Goal: Task Accomplishment & Management: Use online tool/utility

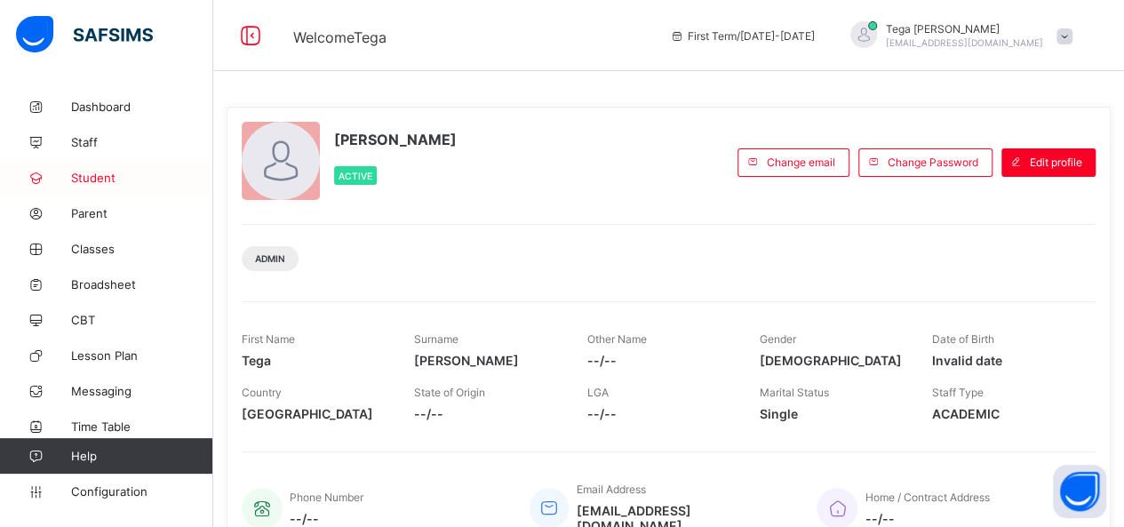
click at [80, 175] on span "Student" at bounding box center [142, 178] width 142 height 14
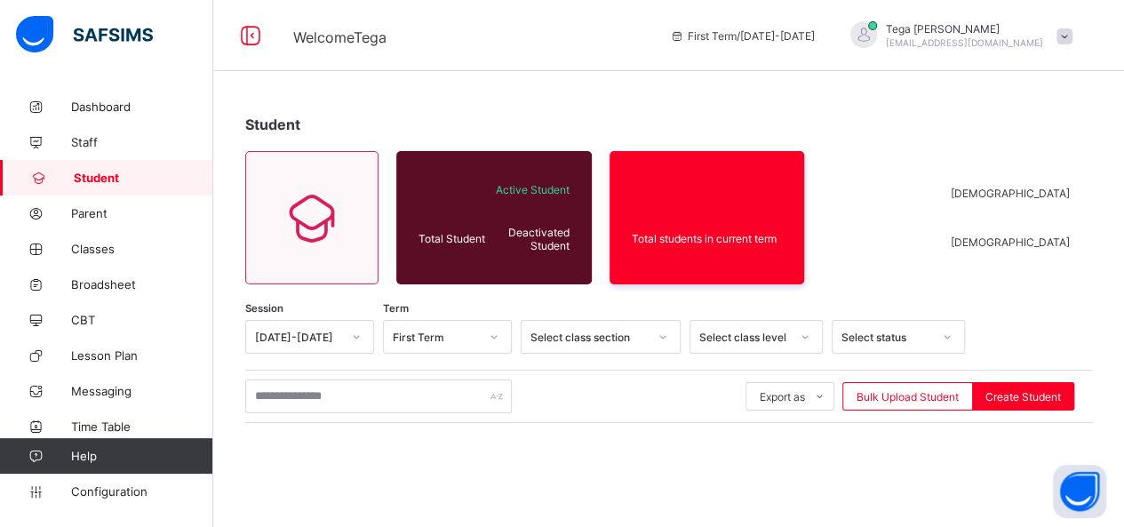
click at [80, 175] on span "Student" at bounding box center [143, 178] width 139 height 14
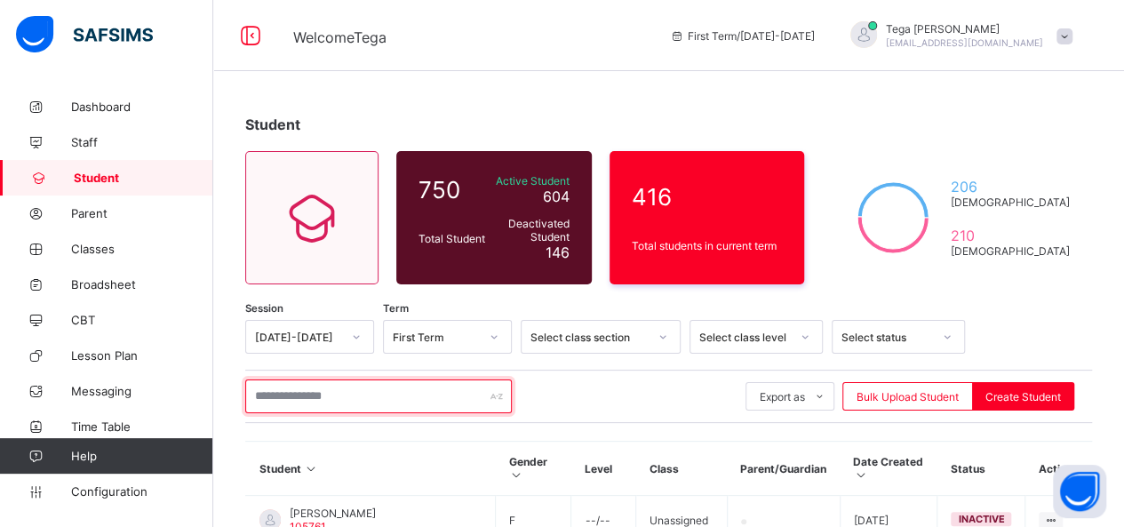
click at [309, 397] on input "text" at bounding box center [378, 396] width 267 height 34
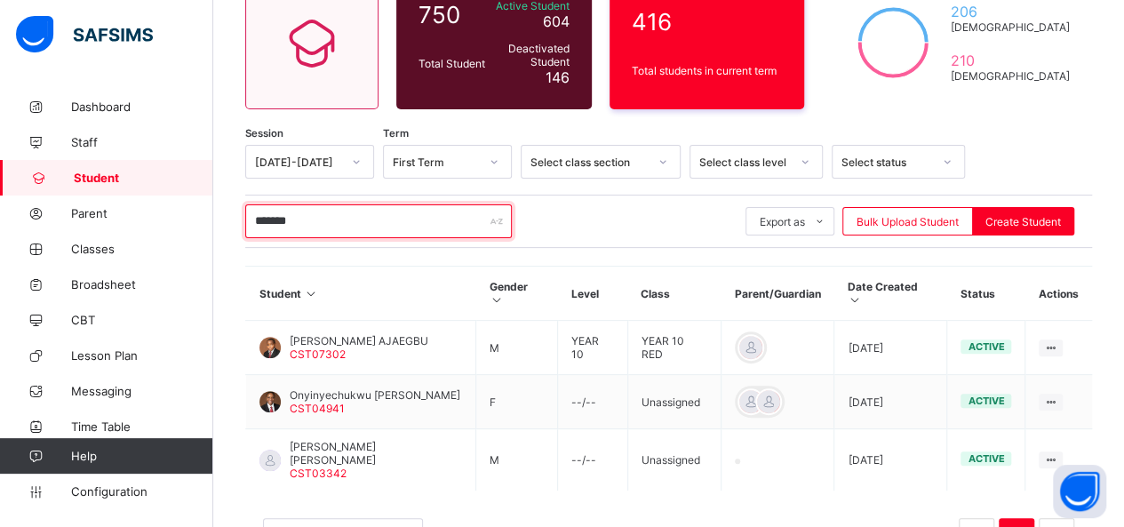
scroll to position [178, 0]
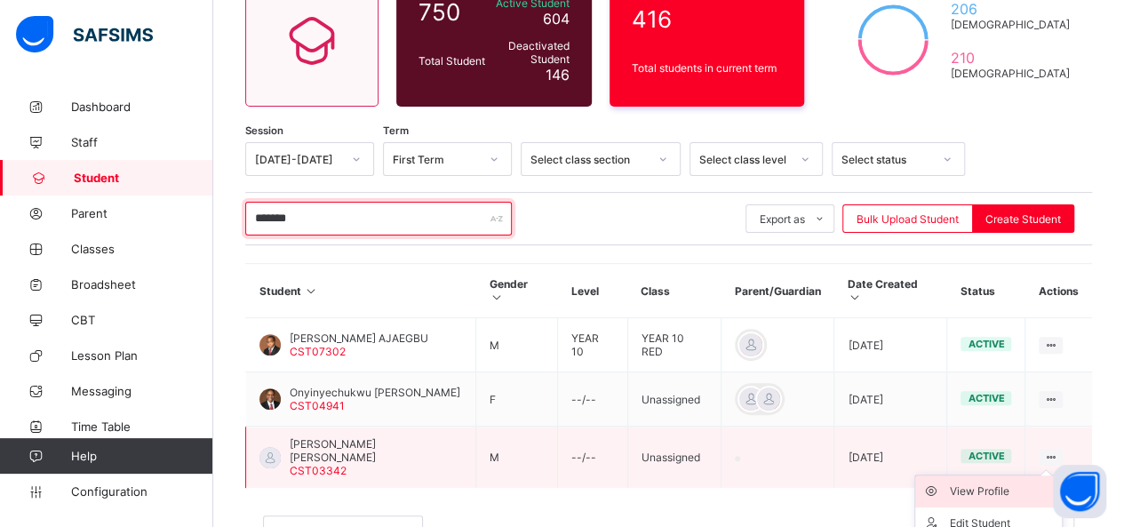
type input "*******"
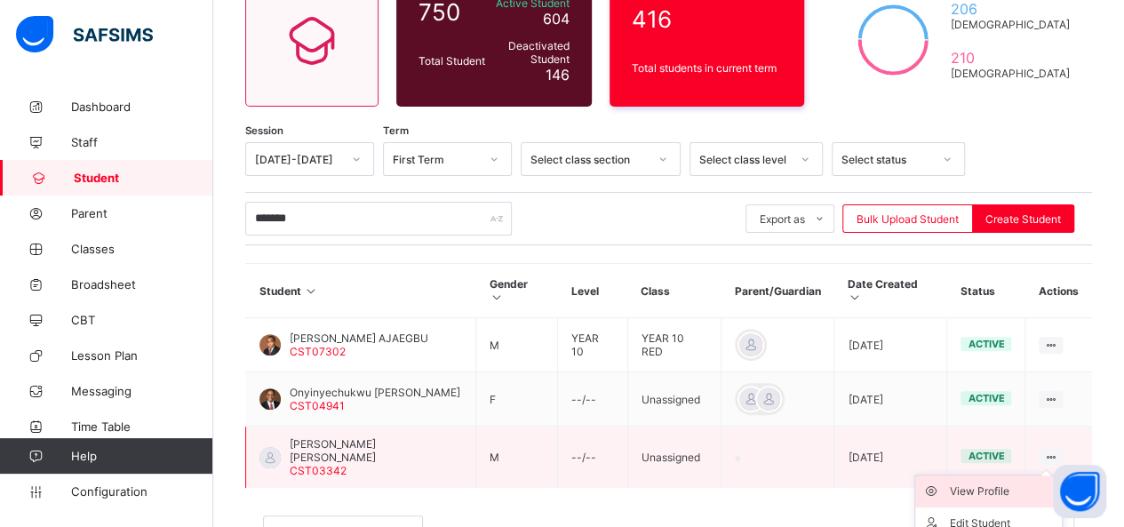
click at [1016, 482] on div "View Profile" at bounding box center [1002, 491] width 106 height 18
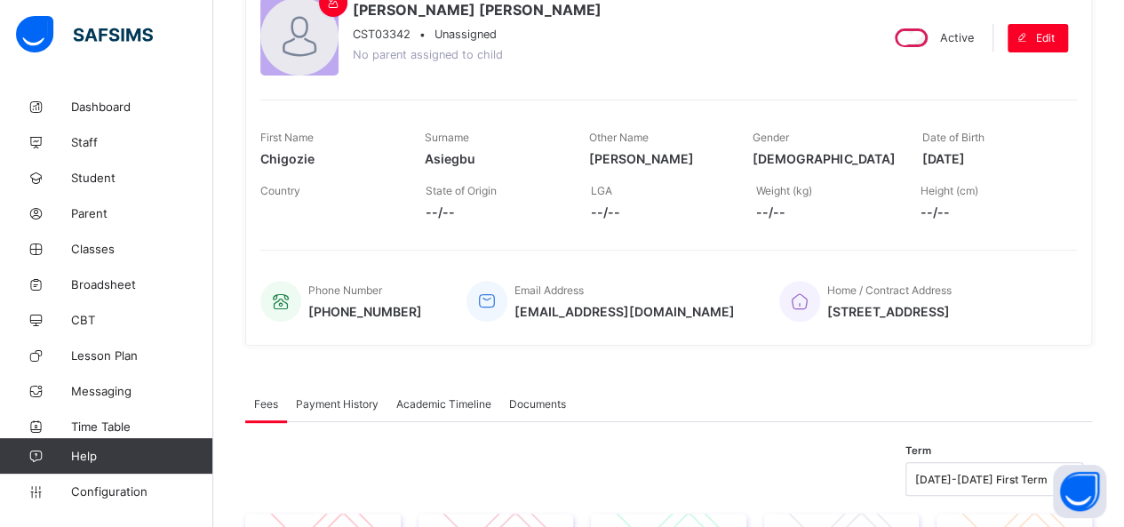
scroll to position [142, 0]
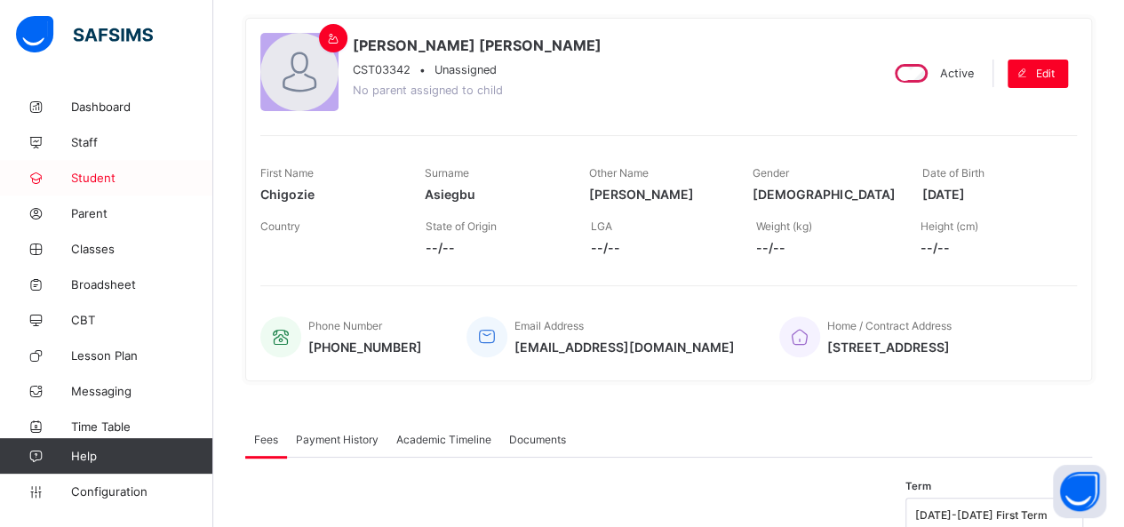
click at [100, 176] on span "Student" at bounding box center [142, 178] width 142 height 14
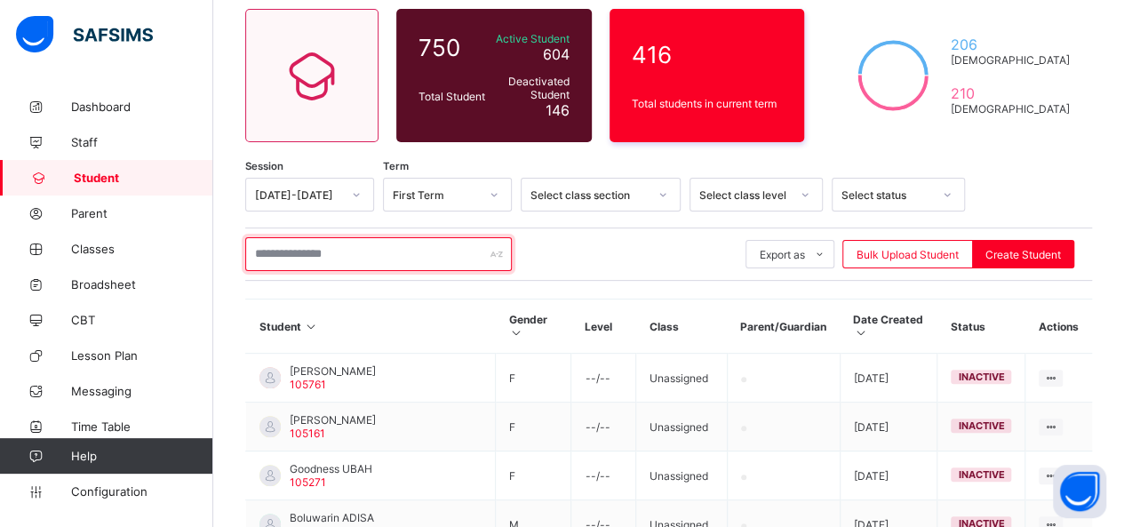
click at [340, 248] on input "text" at bounding box center [378, 254] width 267 height 34
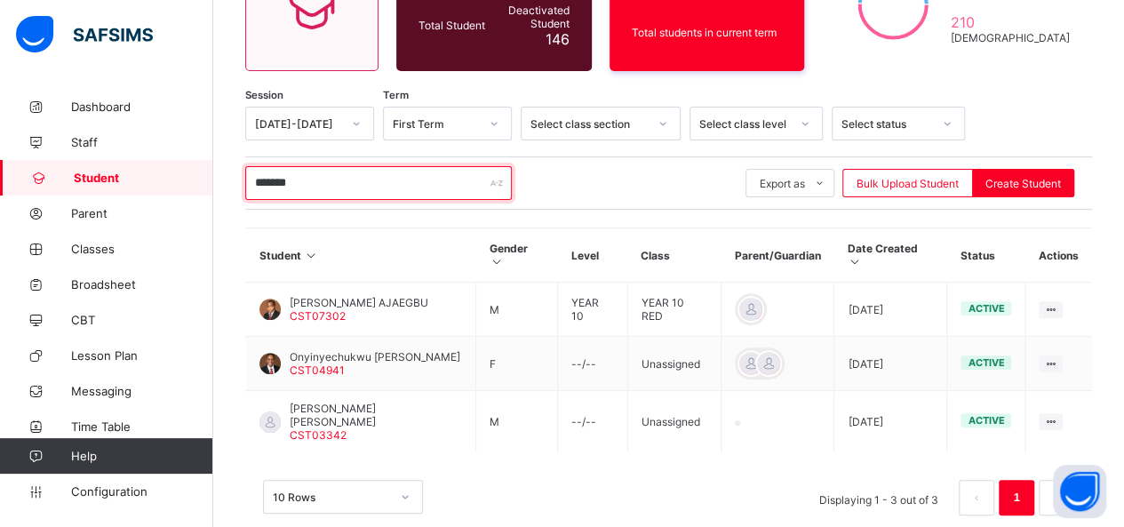
scroll to position [232, 0]
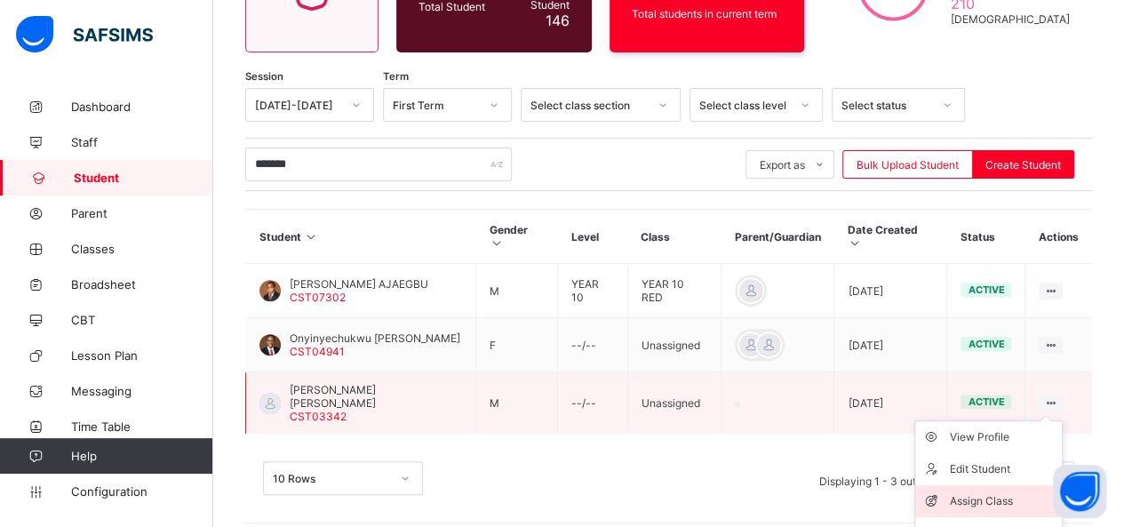
click at [1008, 492] on div "Assign Class" at bounding box center [1002, 501] width 106 height 18
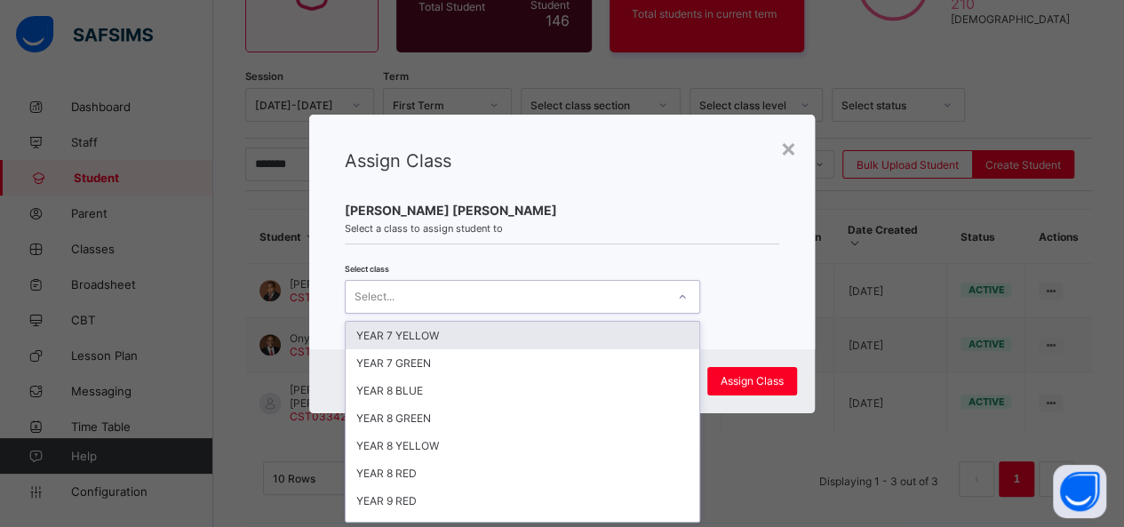
scroll to position [0, 0]
click at [681, 295] on icon at bounding box center [682, 297] width 11 height 18
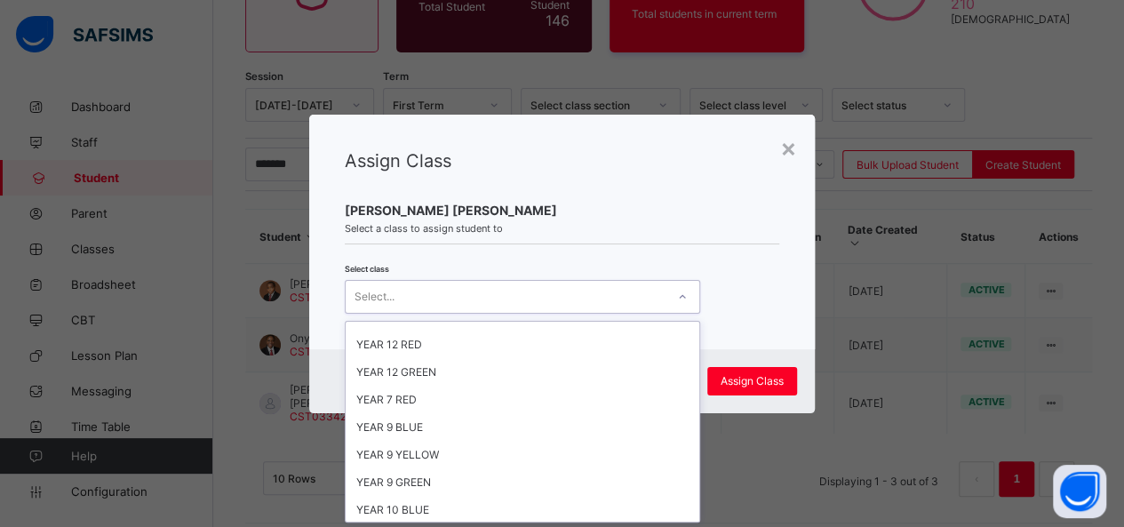
scroll to position [439, 0]
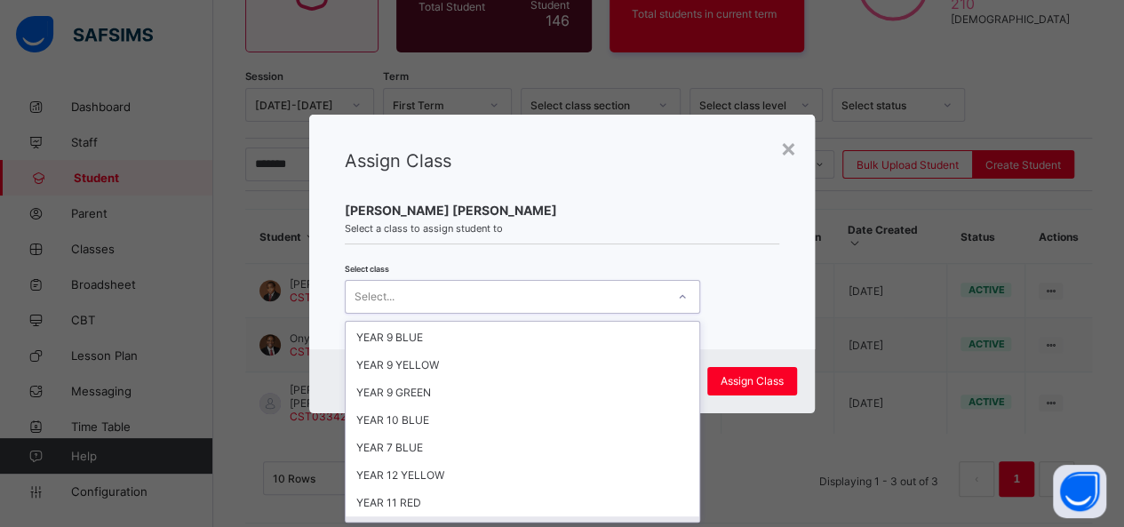
click at [526, 516] on div "YEAR 10 GREEN" at bounding box center [523, 530] width 354 height 28
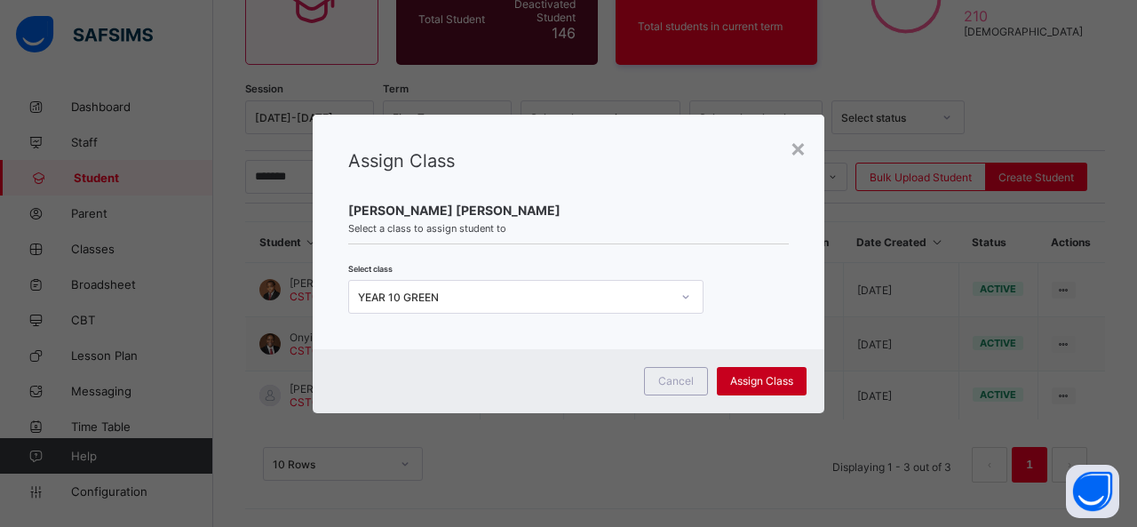
click at [761, 377] on span "Assign Class" at bounding box center [761, 380] width 63 height 13
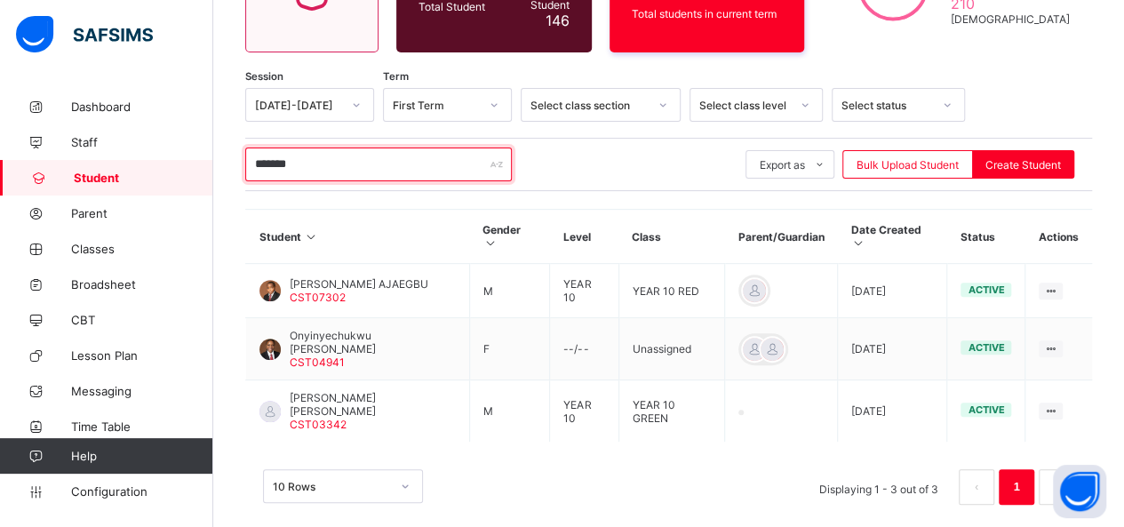
click at [315, 155] on input "*******" at bounding box center [378, 164] width 267 height 34
type input "*"
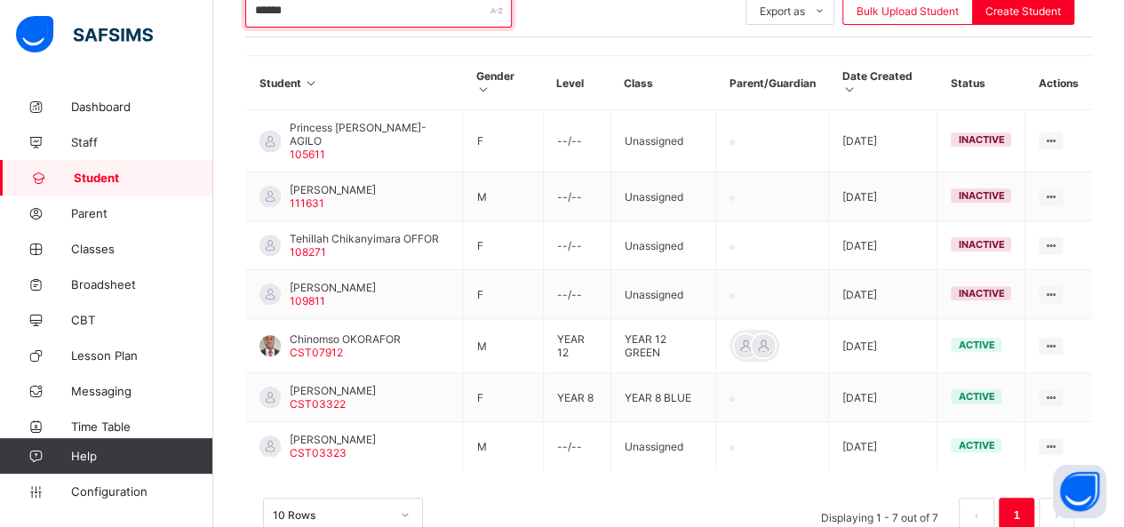
scroll to position [397, 0]
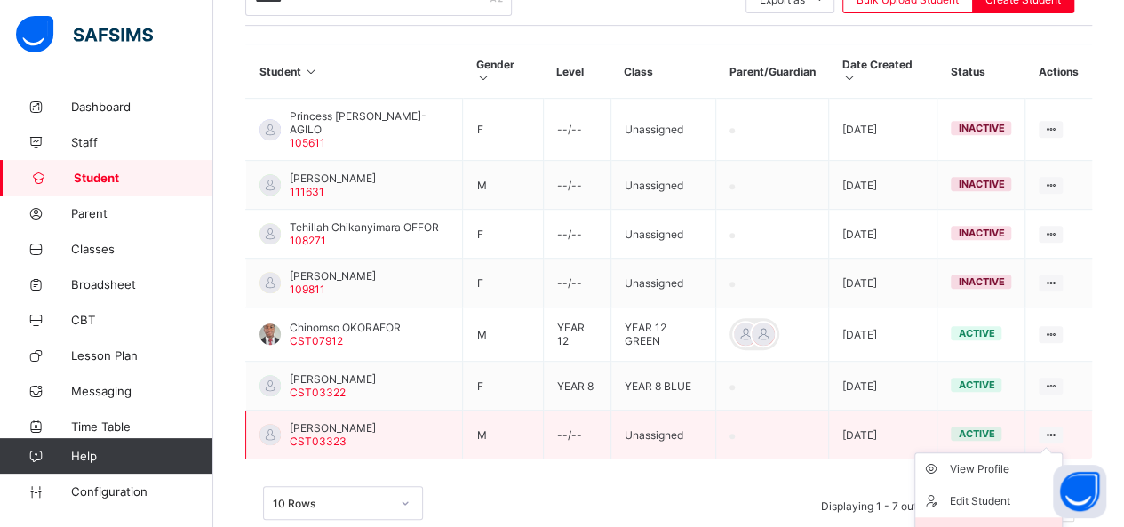
click at [992, 524] on div "Assign Class" at bounding box center [1002, 533] width 106 height 18
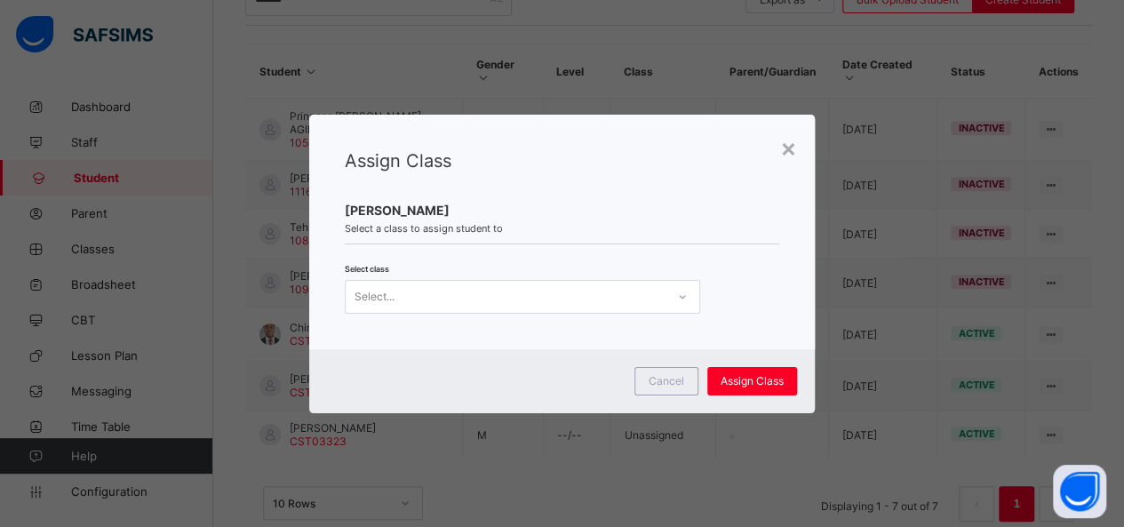
scroll to position [0, 0]
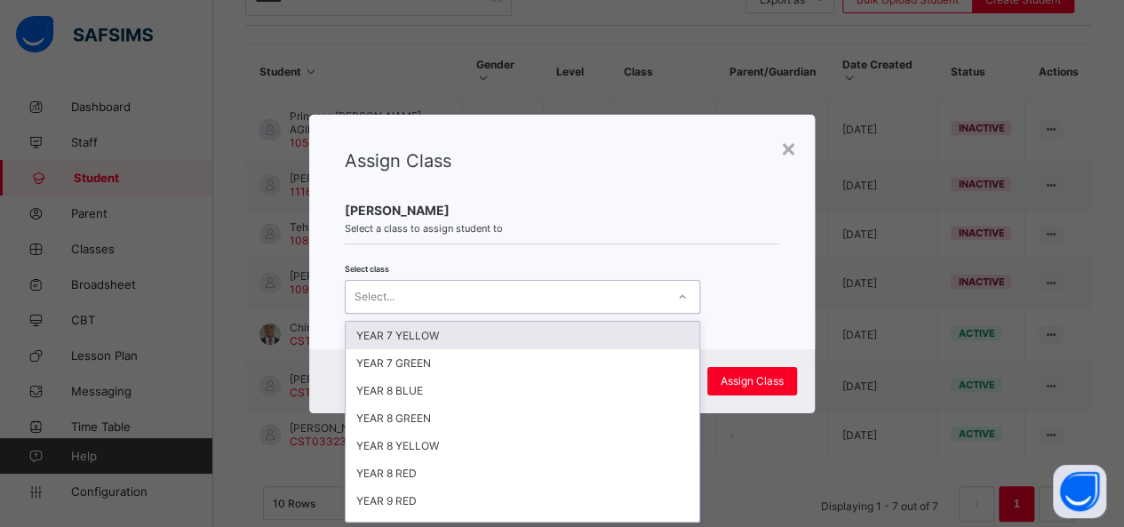
click at [677, 291] on icon at bounding box center [682, 297] width 11 height 18
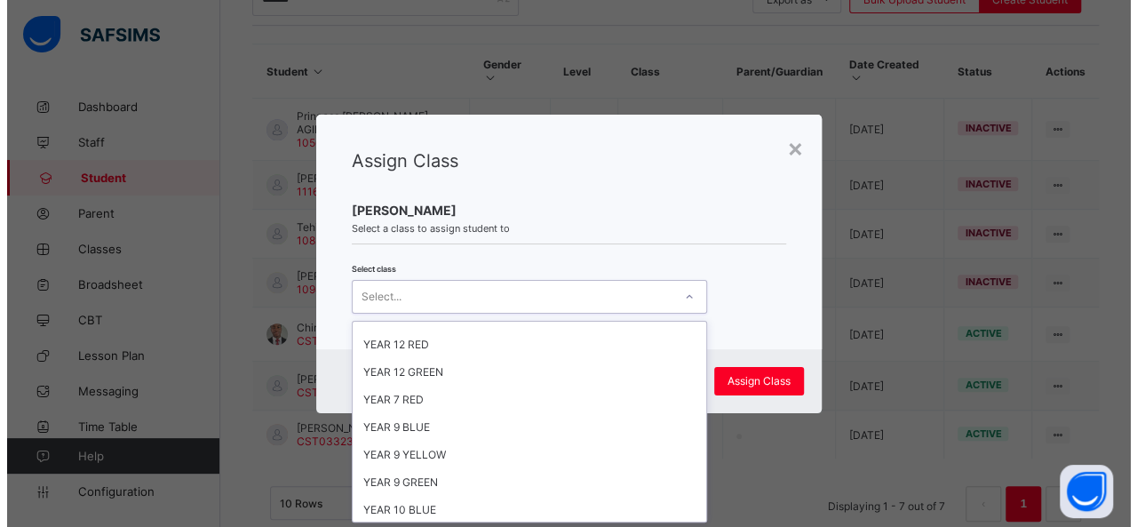
scroll to position [389, 0]
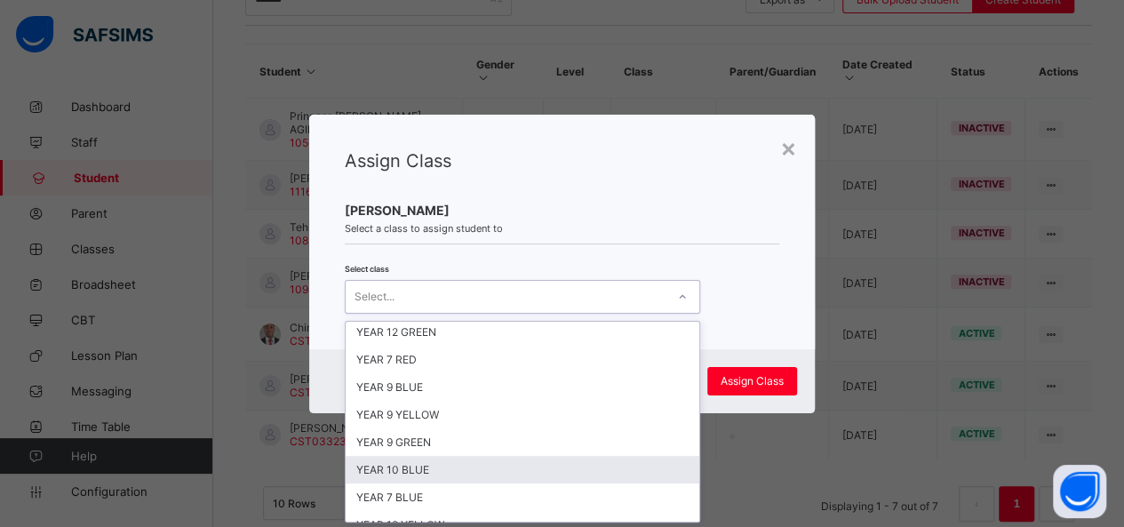
click at [517, 456] on div "YEAR 10 BLUE" at bounding box center [523, 470] width 354 height 28
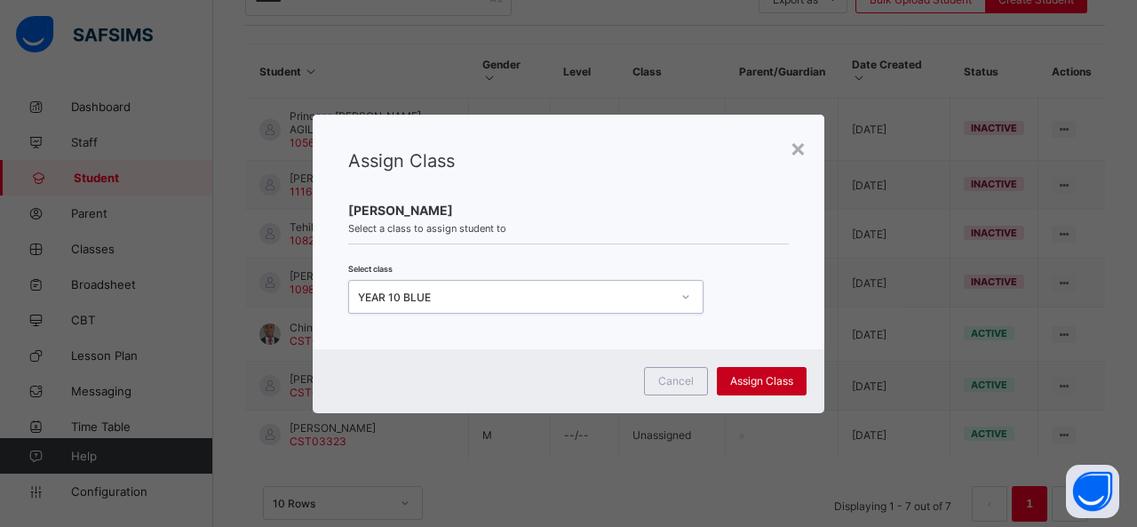
click at [771, 377] on span "Assign Class" at bounding box center [761, 380] width 63 height 13
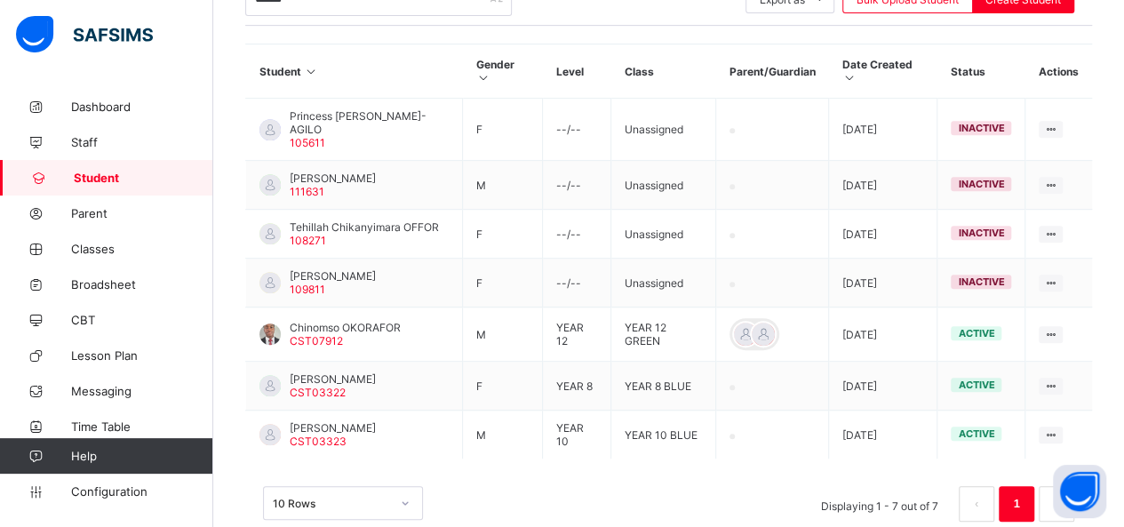
scroll to position [0, 0]
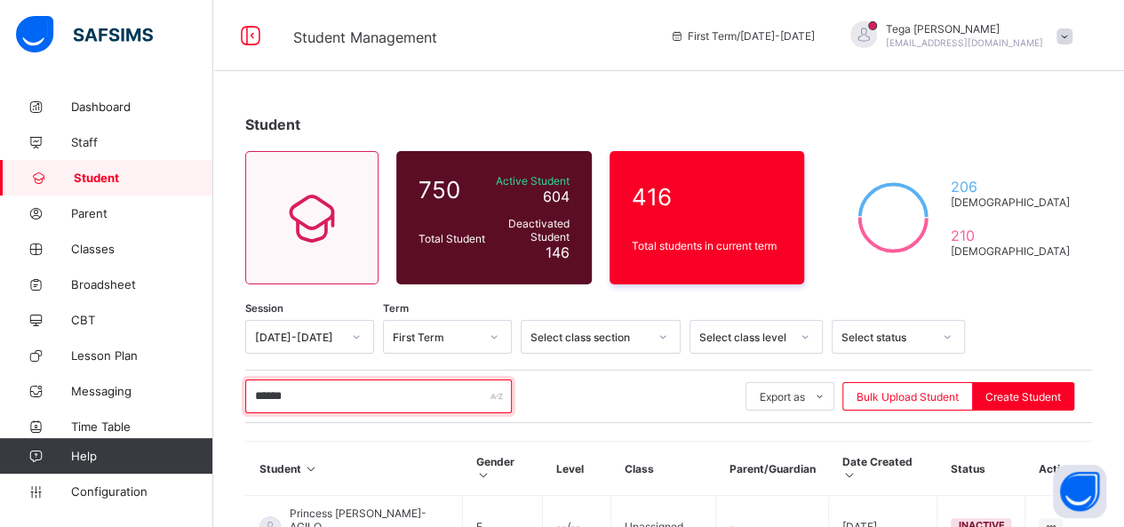
click at [318, 403] on input "******" at bounding box center [378, 396] width 267 height 34
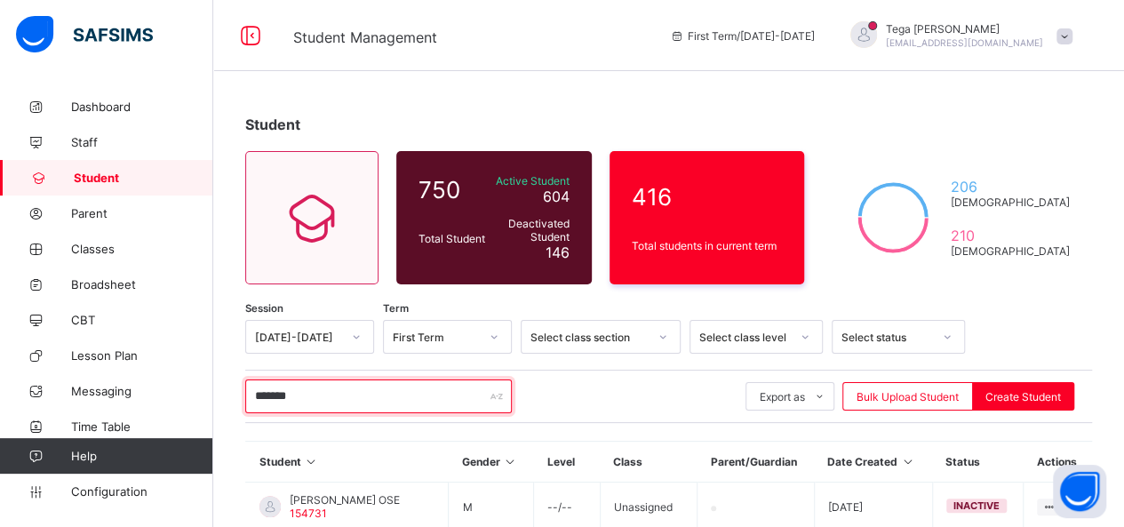
scroll to position [249, 0]
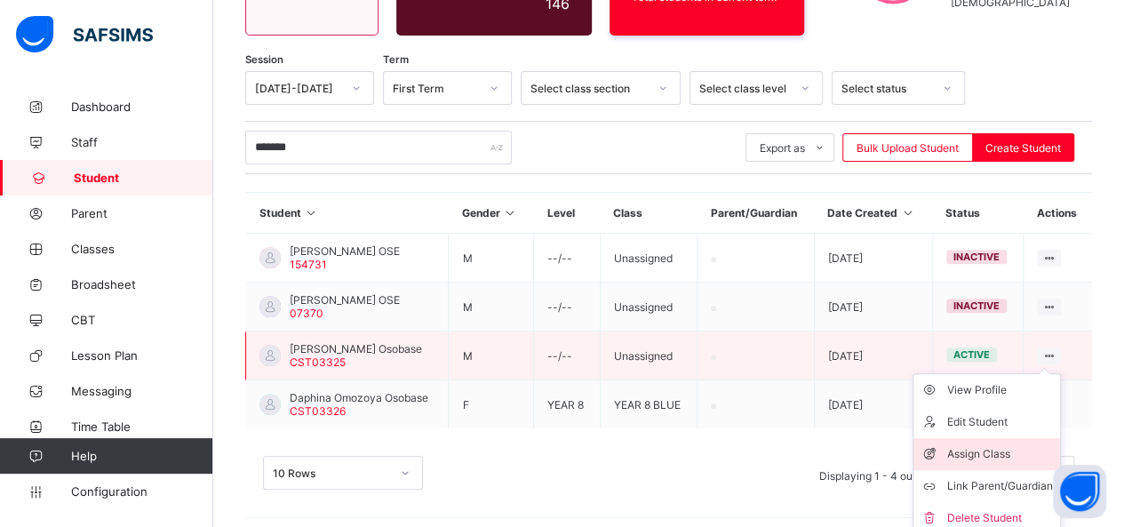
click at [986, 454] on div "Assign Class" at bounding box center [1000, 454] width 106 height 18
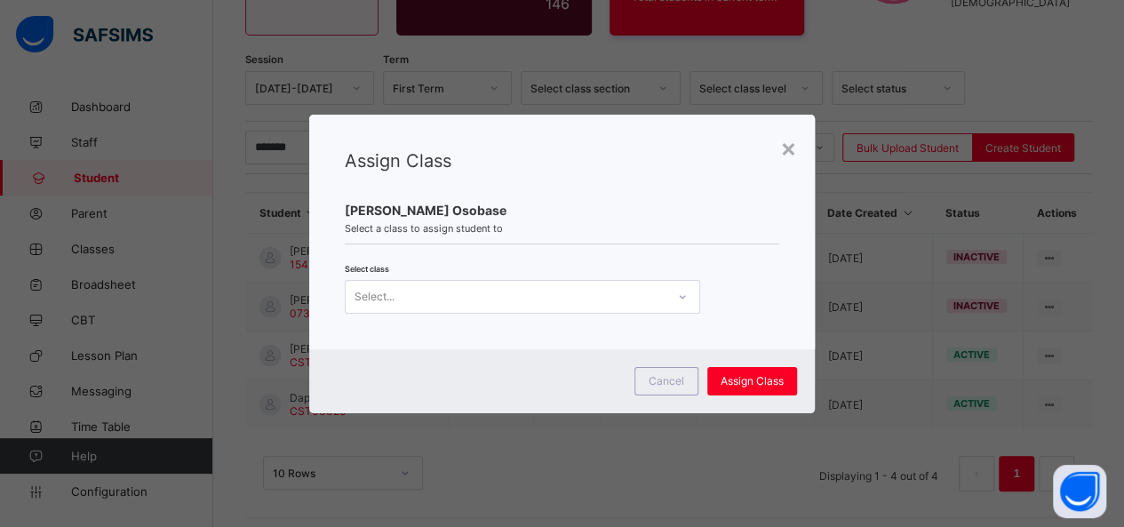
scroll to position [0, 0]
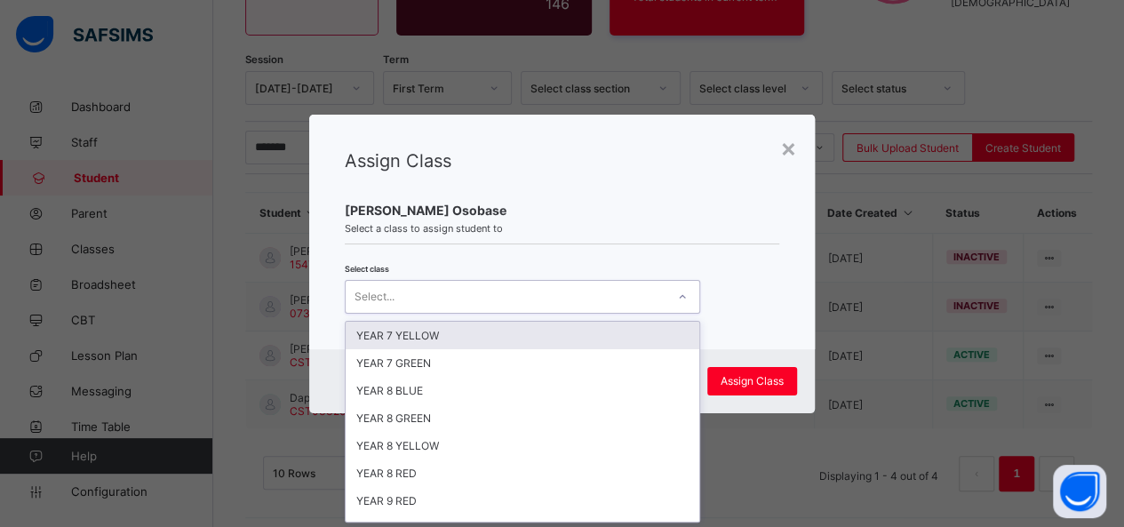
click at [686, 299] on div at bounding box center [682, 297] width 30 height 28
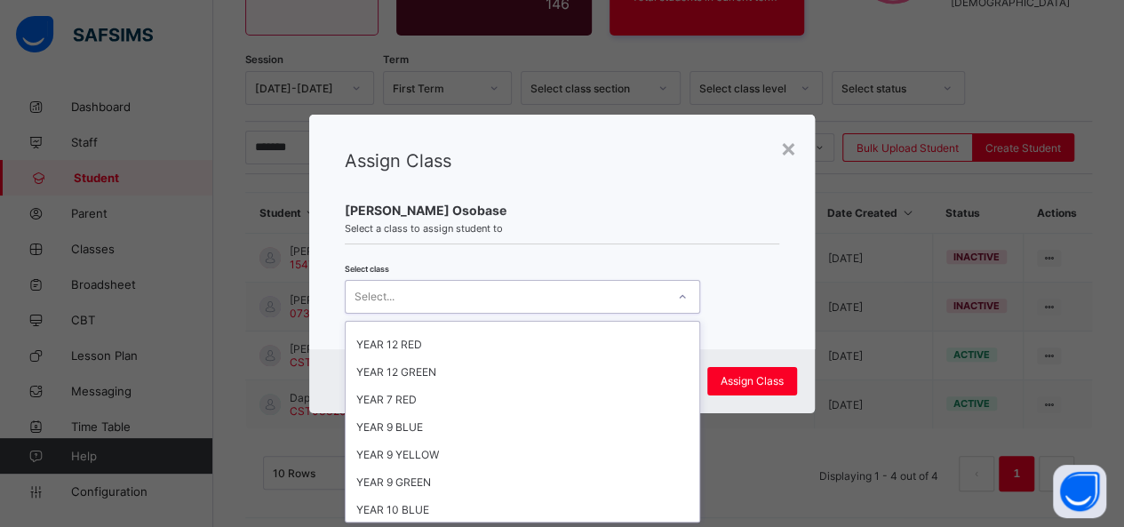
scroll to position [439, 0]
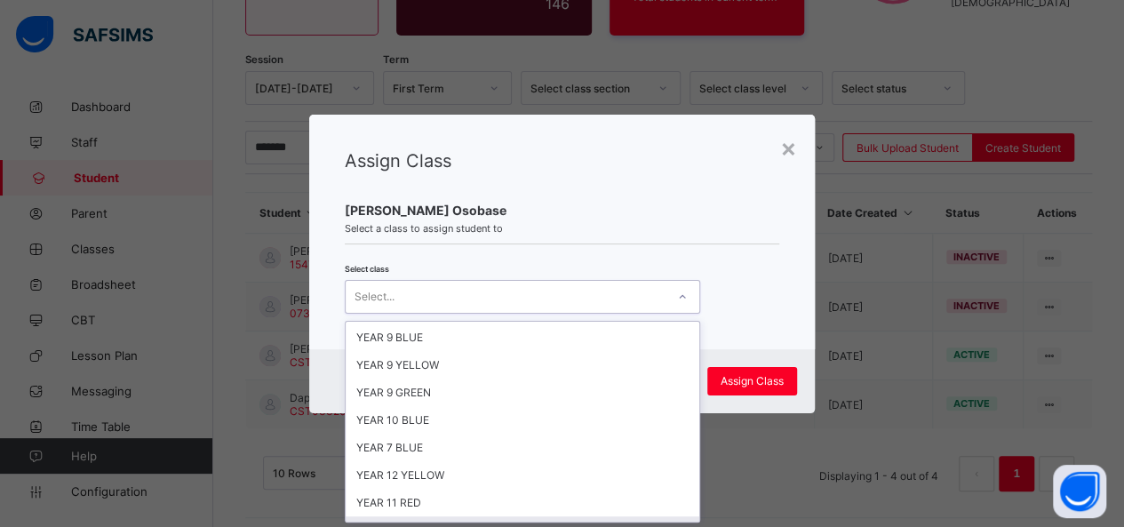
click at [570, 516] on div "YEAR 10 GREEN" at bounding box center [523, 530] width 354 height 28
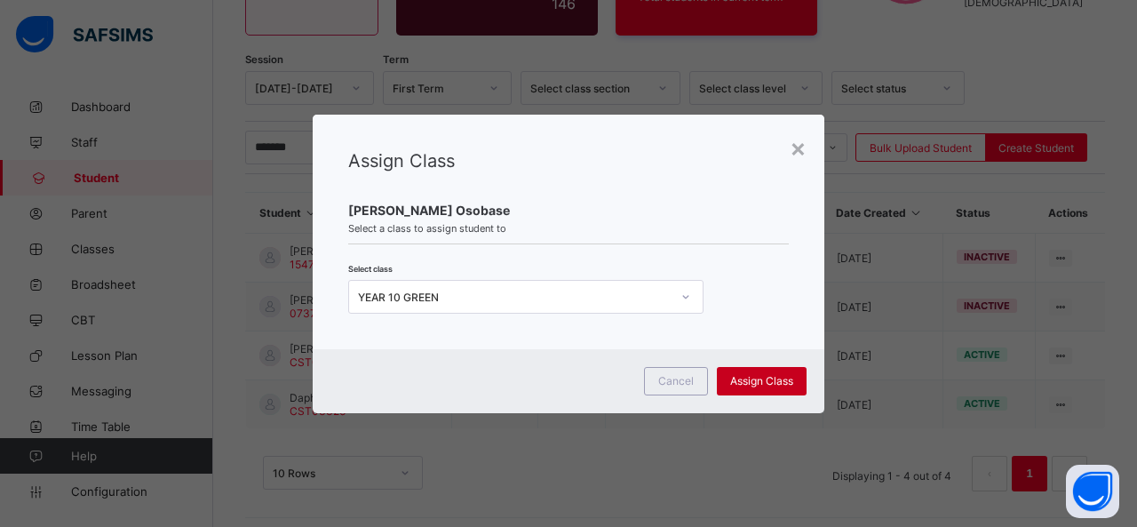
click at [785, 376] on span "Assign Class" at bounding box center [761, 380] width 63 height 13
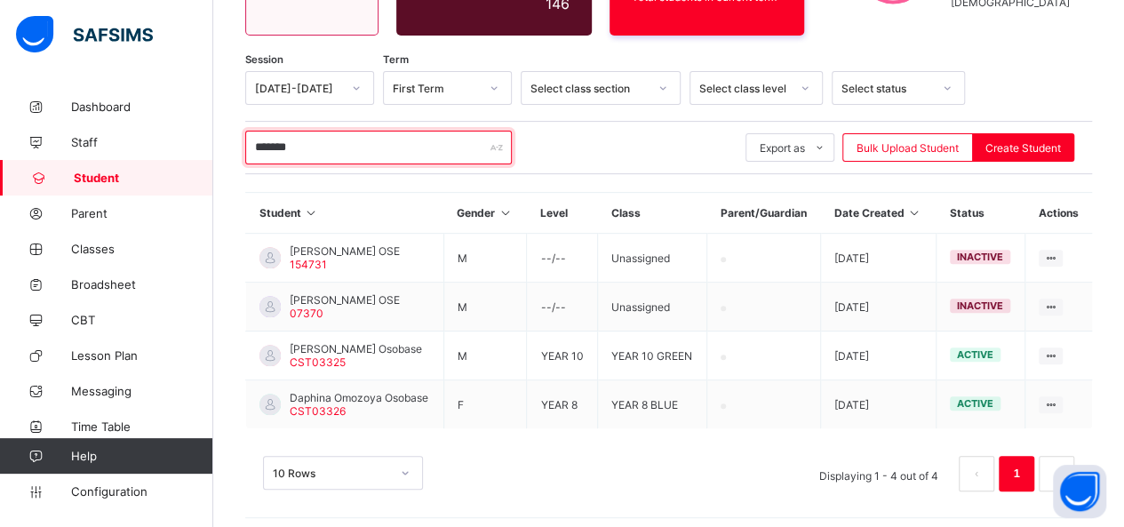
click at [350, 151] on input "*******" at bounding box center [378, 148] width 267 height 34
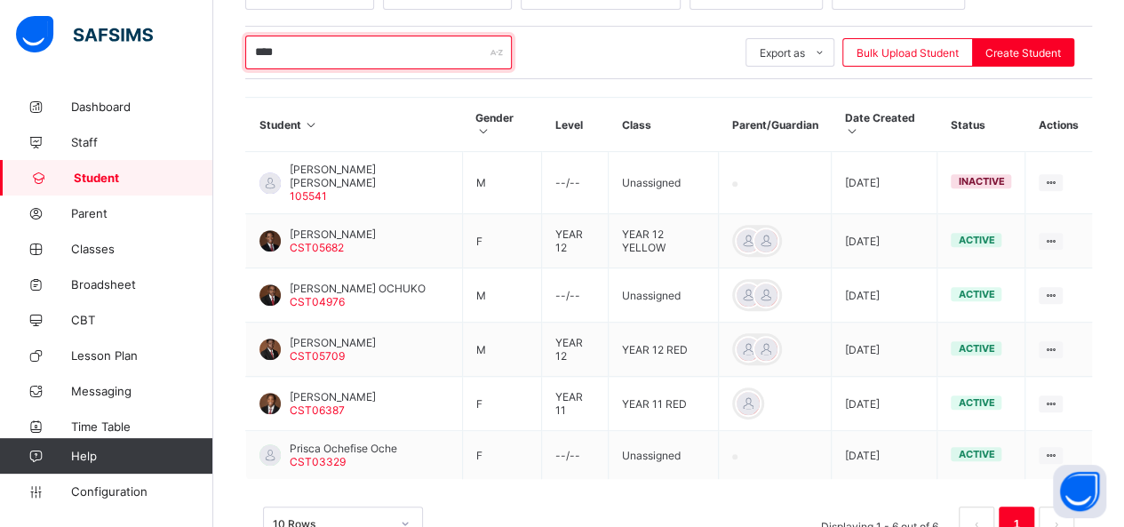
scroll to position [370, 0]
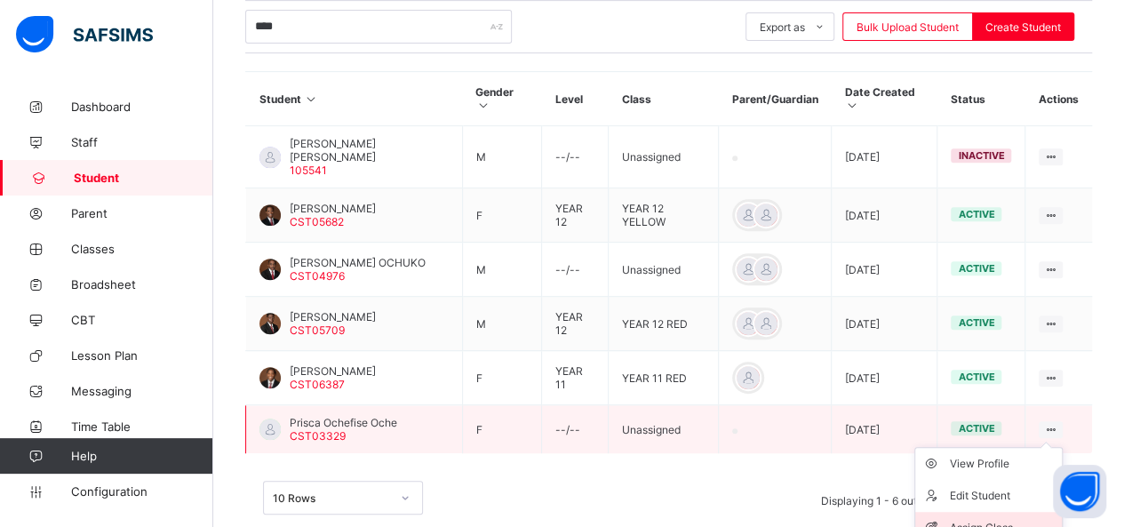
click at [984, 519] on div "Assign Class" at bounding box center [1002, 528] width 106 height 18
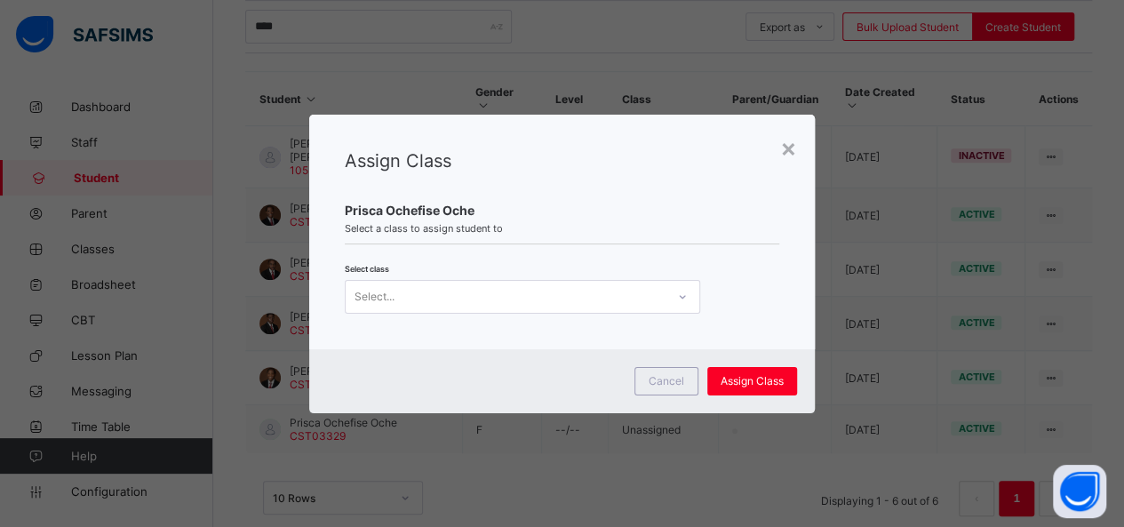
scroll to position [0, 0]
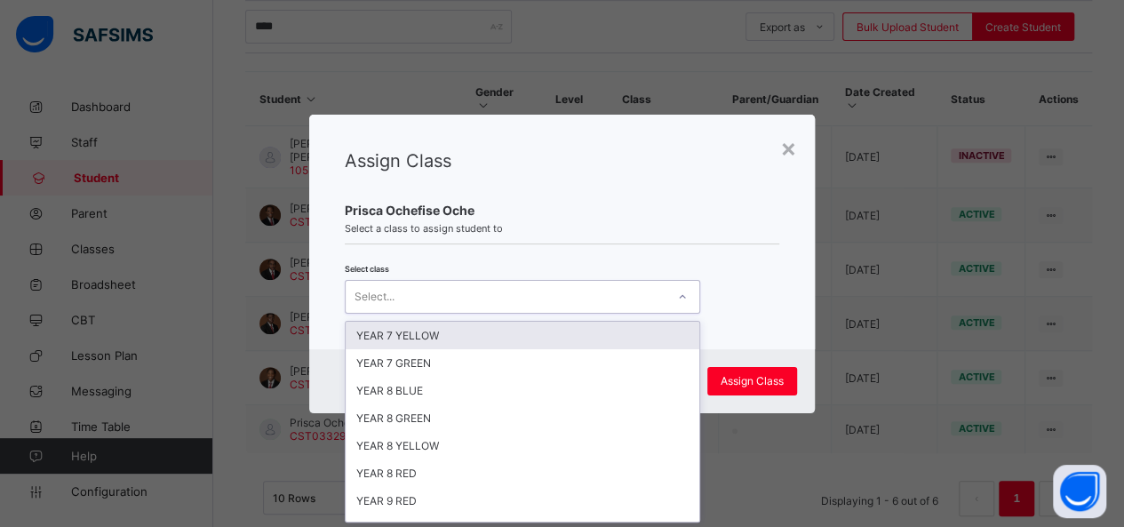
click at [675, 287] on div at bounding box center [682, 297] width 30 height 28
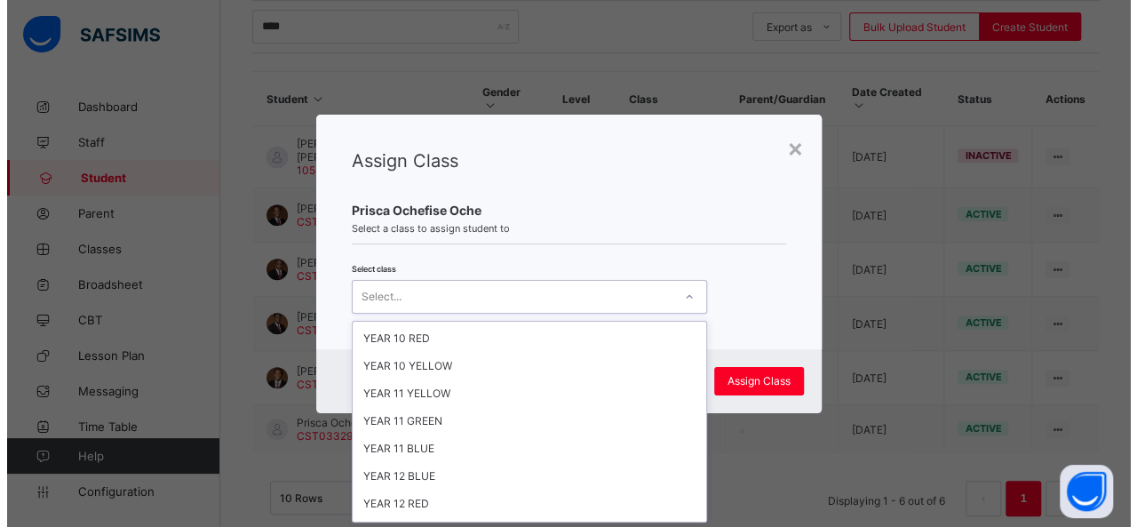
scroll to position [155, 0]
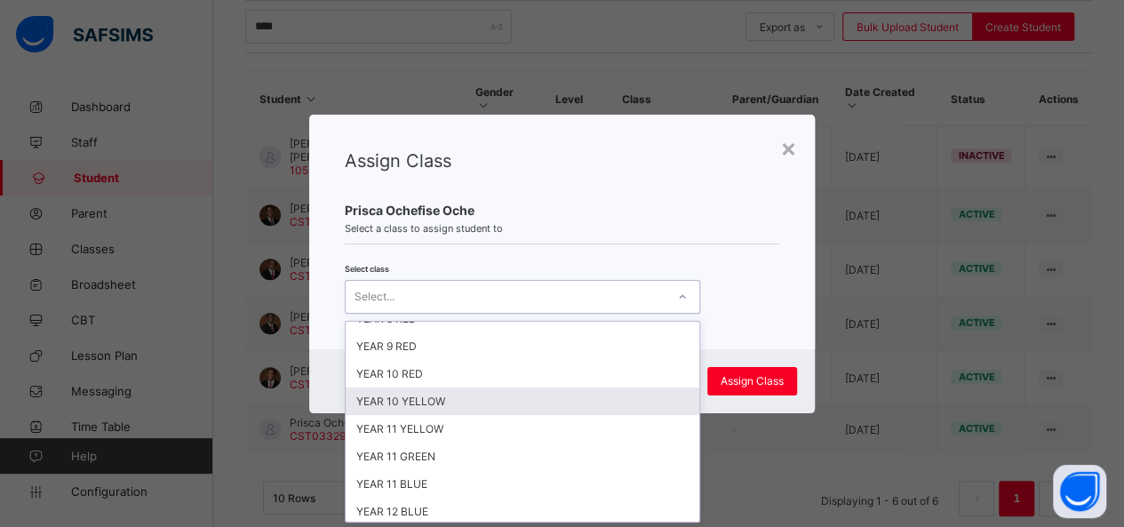
click at [531, 391] on div "YEAR 10 YELLOW" at bounding box center [523, 401] width 354 height 28
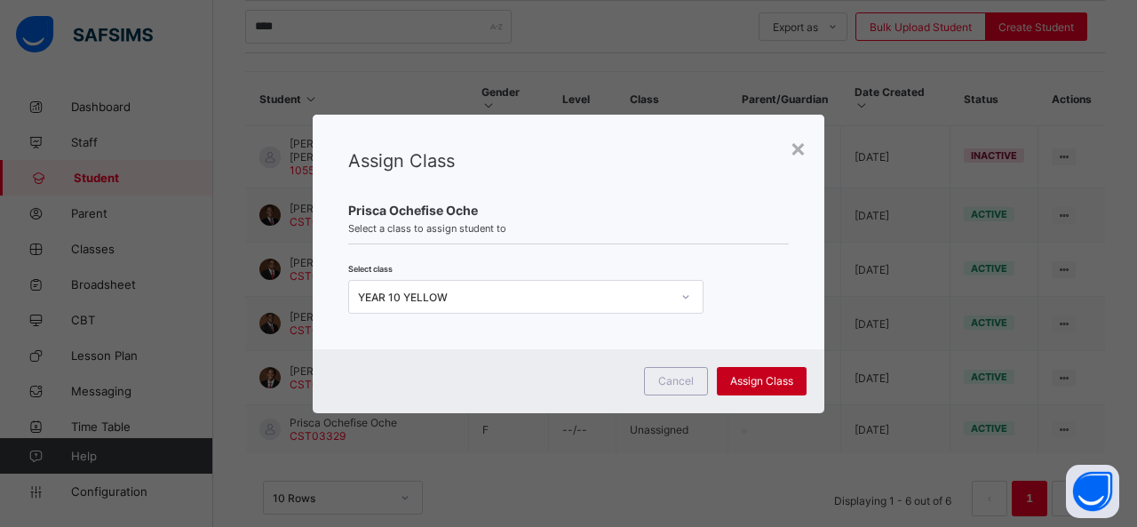
click at [751, 378] on span "Assign Class" at bounding box center [761, 380] width 63 height 13
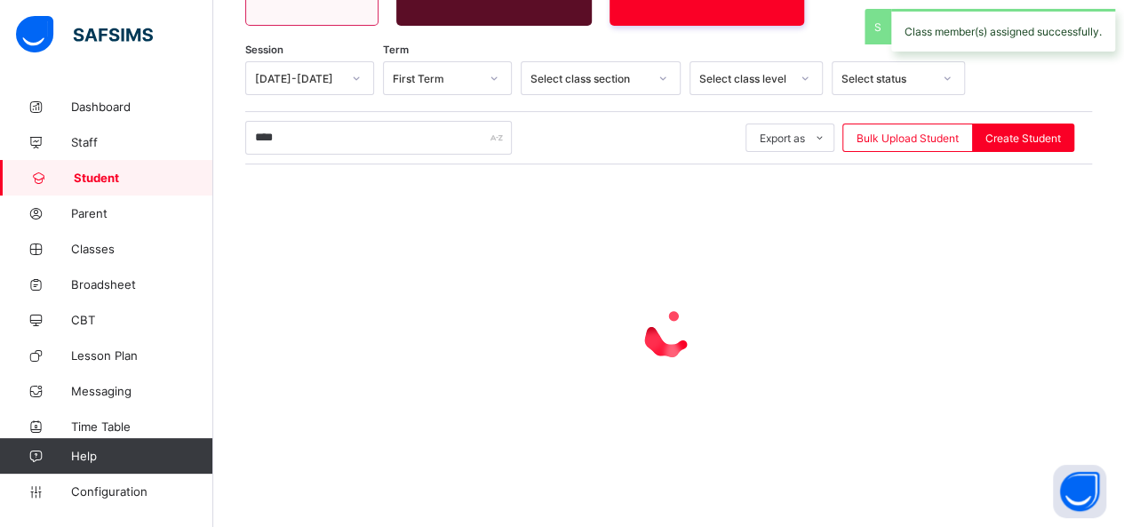
scroll to position [370, 0]
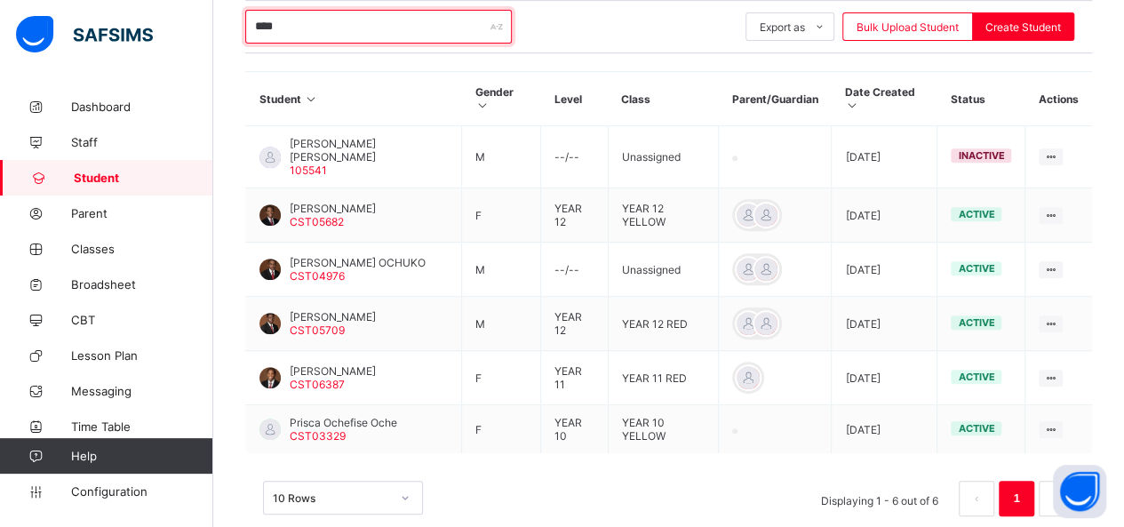
click at [307, 31] on input "****" at bounding box center [378, 27] width 267 height 34
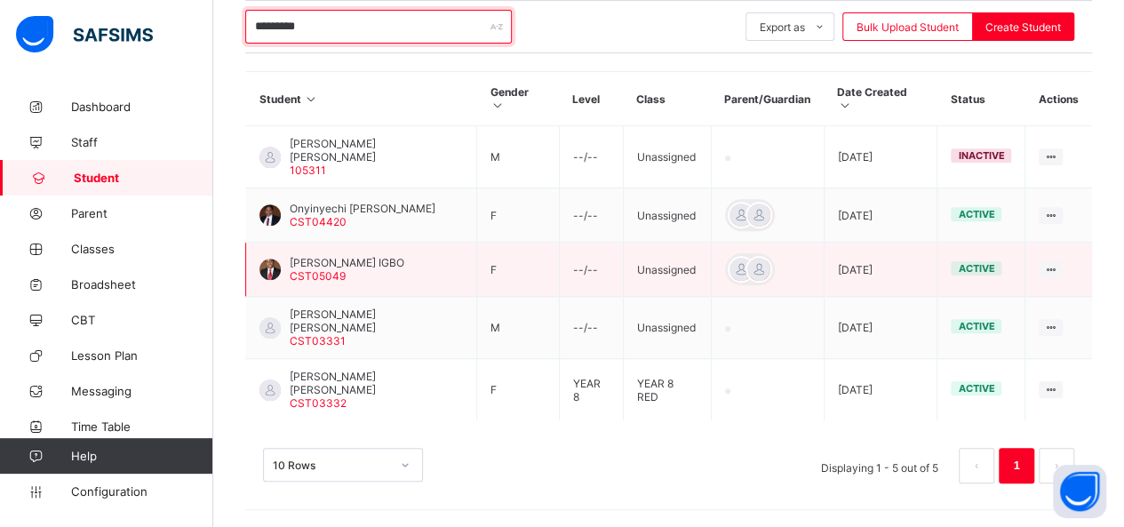
scroll to position [345, 0]
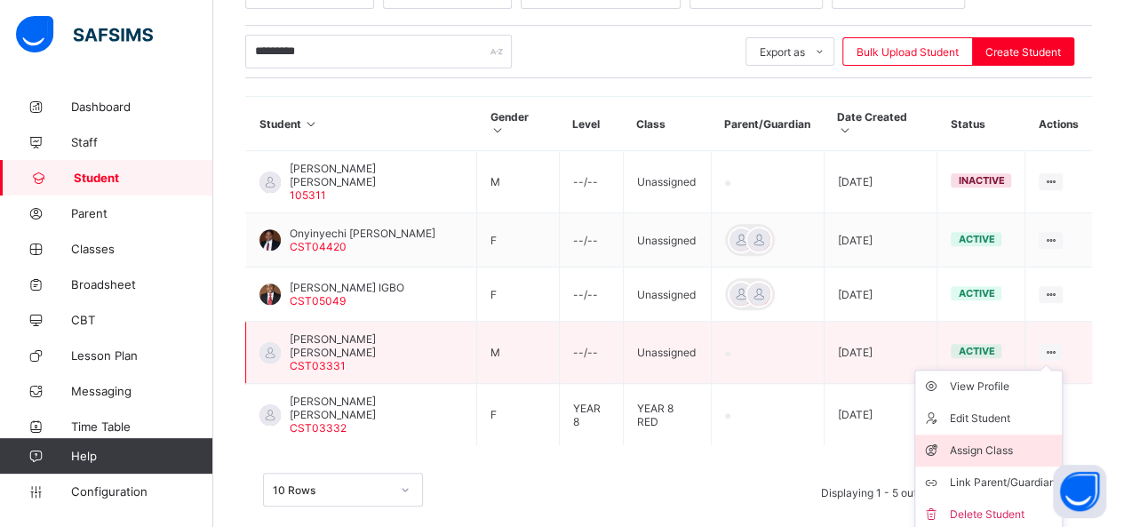
click at [996, 442] on div "Assign Class" at bounding box center [1002, 451] width 106 height 18
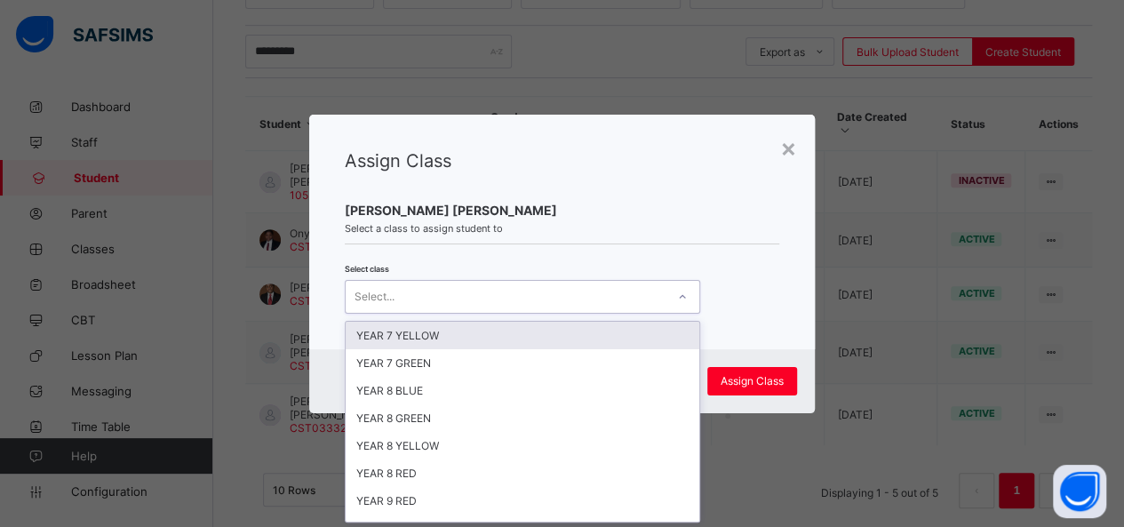
scroll to position [0, 0]
click at [680, 296] on icon at bounding box center [682, 297] width 11 height 18
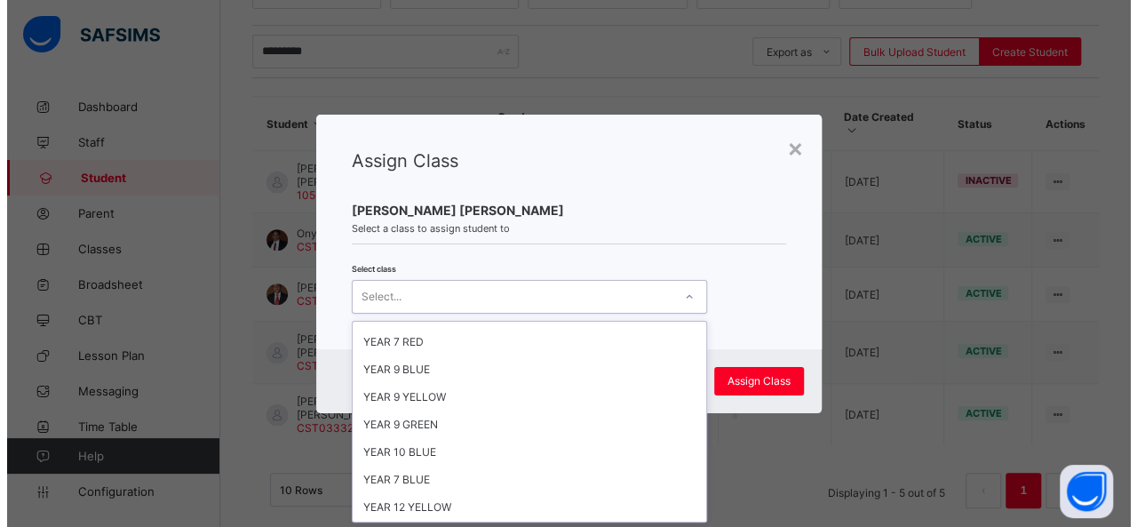
scroll to position [439, 0]
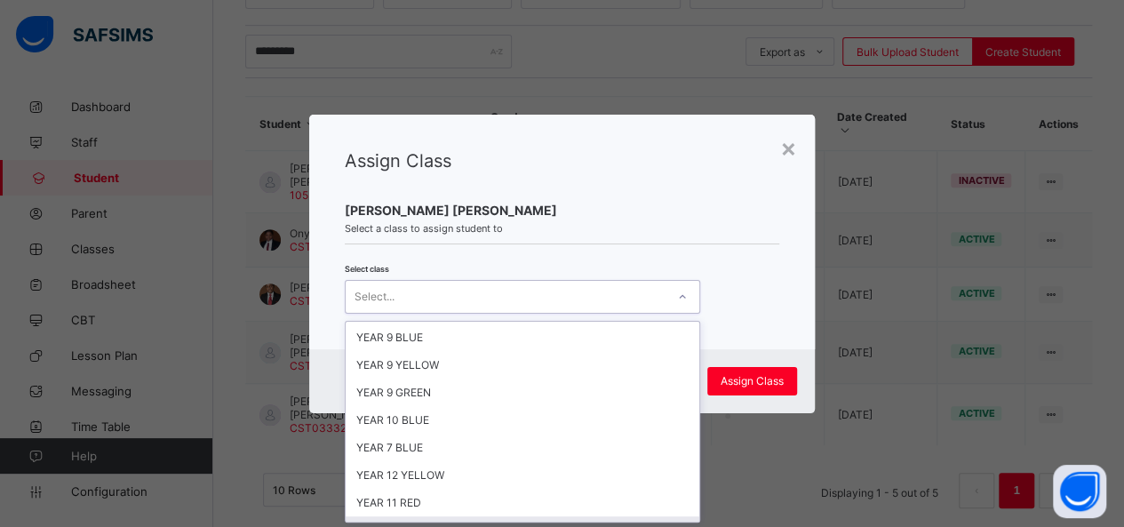
click at [453, 516] on div "YEAR 10 GREEN" at bounding box center [523, 530] width 354 height 28
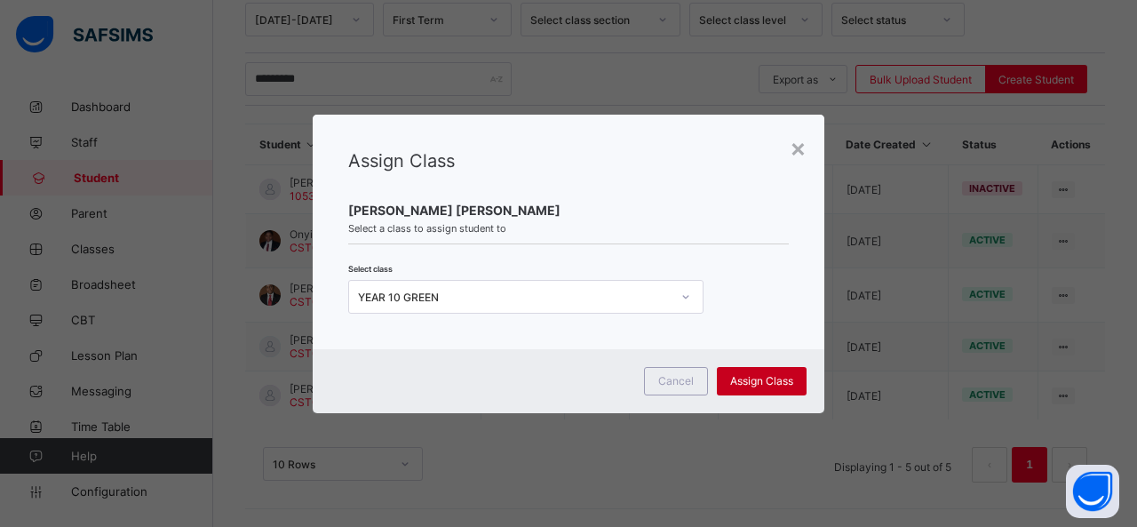
click at [768, 379] on span "Assign Class" at bounding box center [761, 380] width 63 height 13
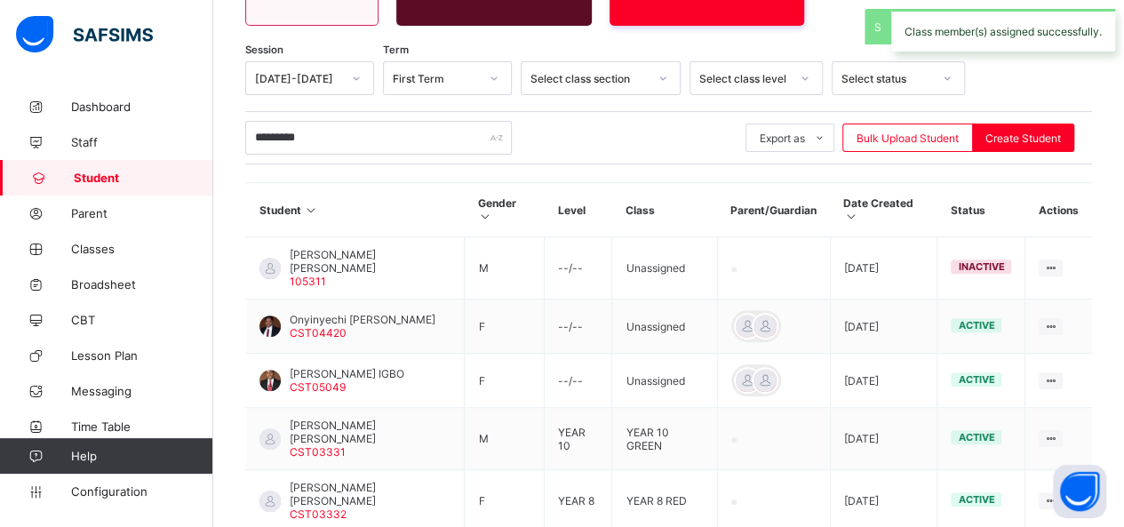
scroll to position [345, 0]
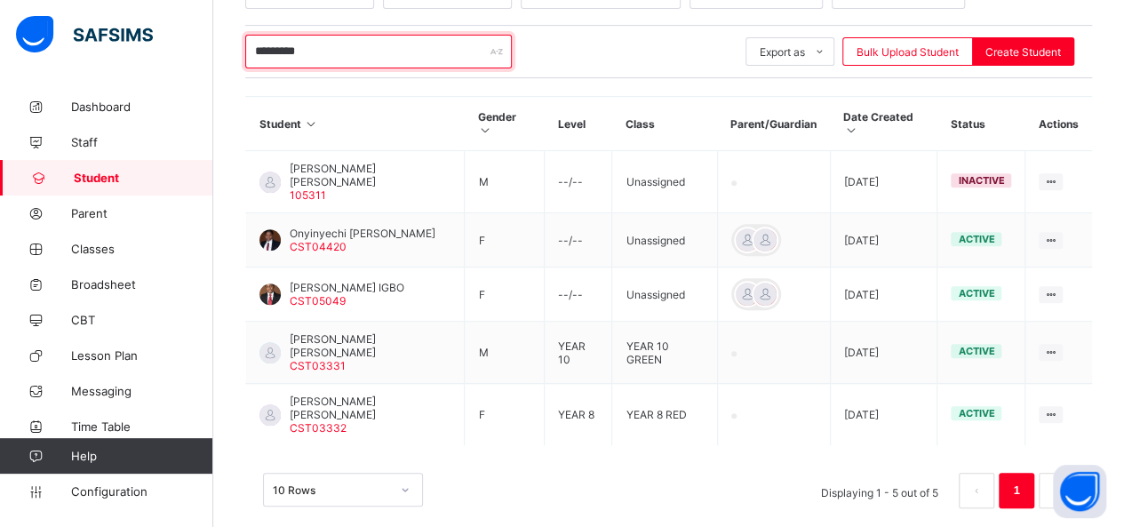
click at [319, 51] on input "*********" at bounding box center [378, 52] width 267 height 34
type input "*"
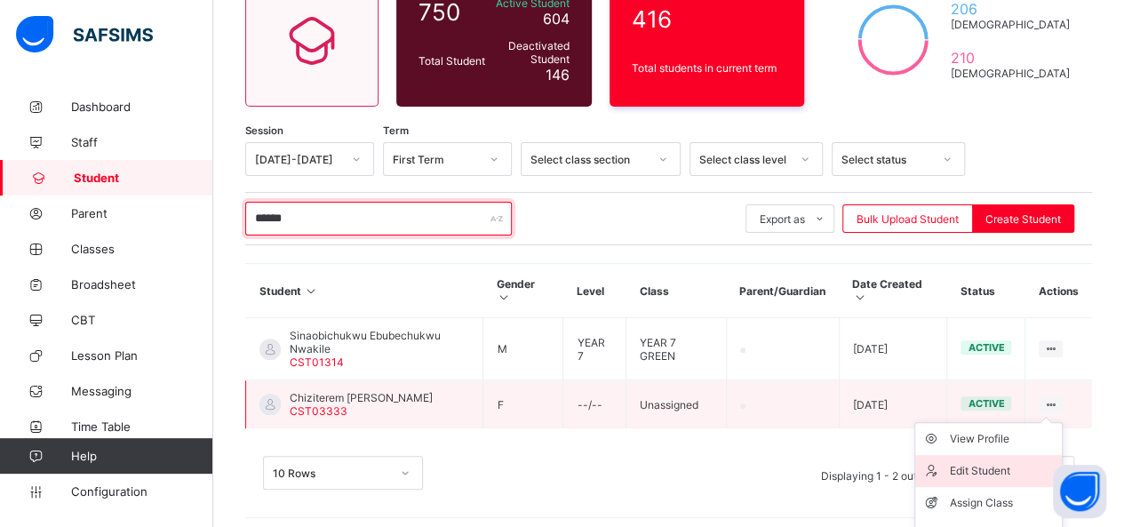
scroll to position [226, 0]
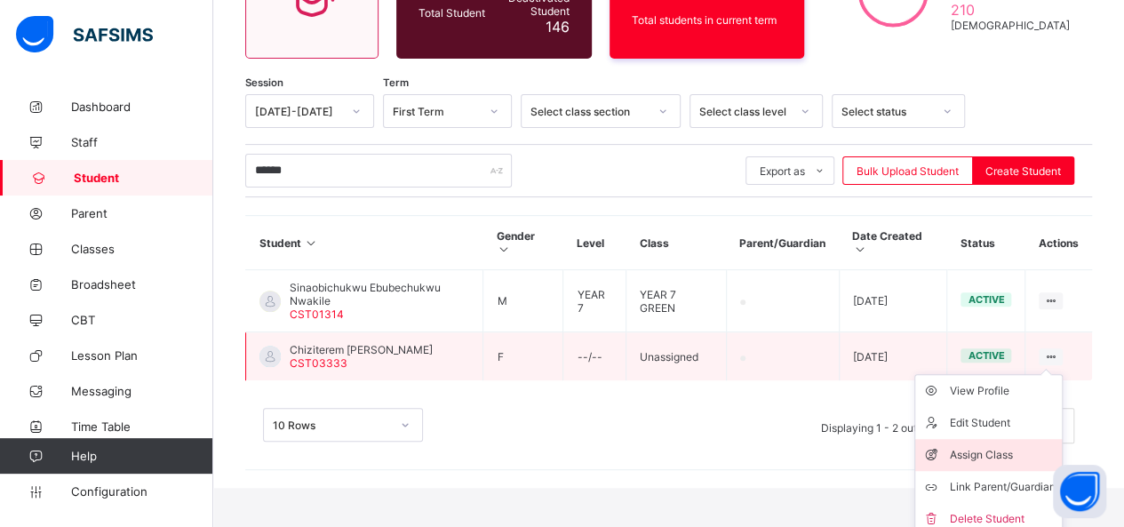
click at [1017, 446] on div "Assign Class" at bounding box center [1002, 455] width 106 height 18
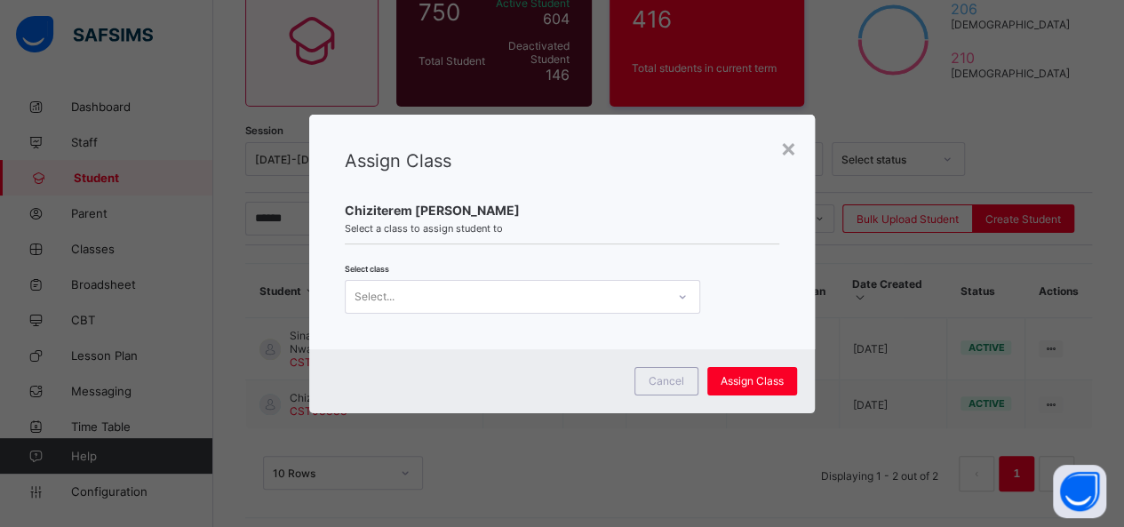
scroll to position [0, 0]
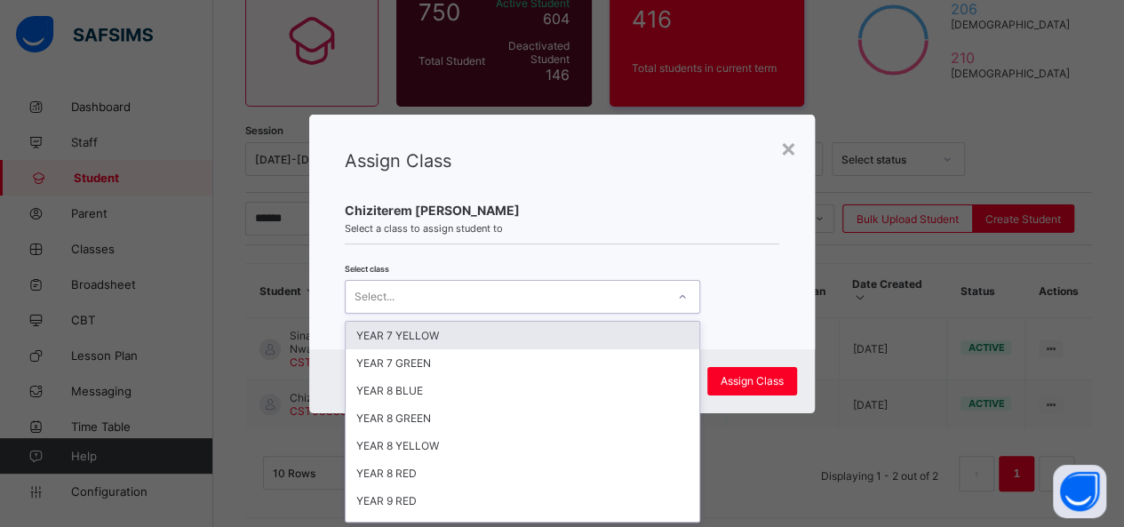
click at [677, 297] on icon at bounding box center [682, 297] width 11 height 18
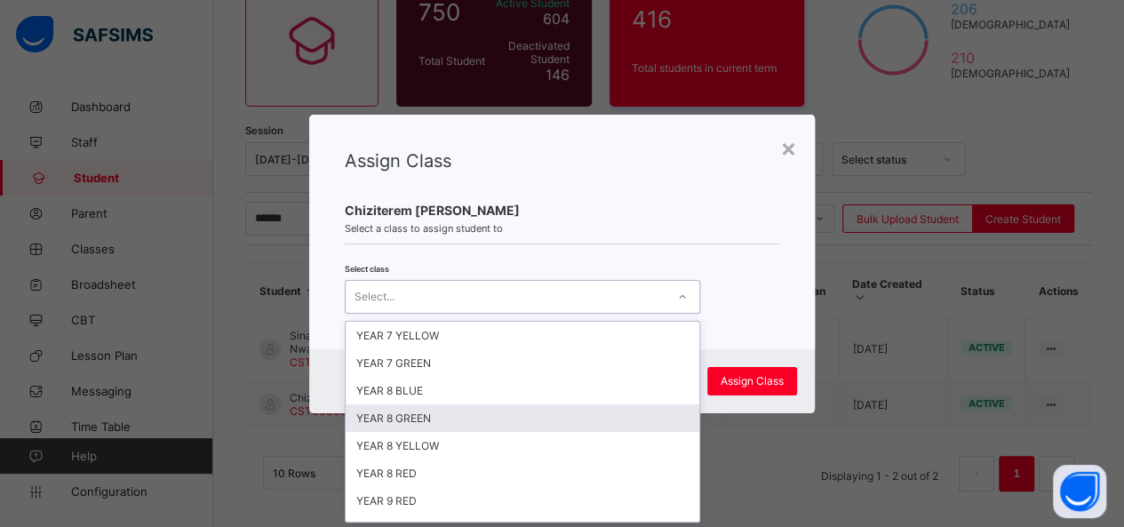
scroll to position [174, 0]
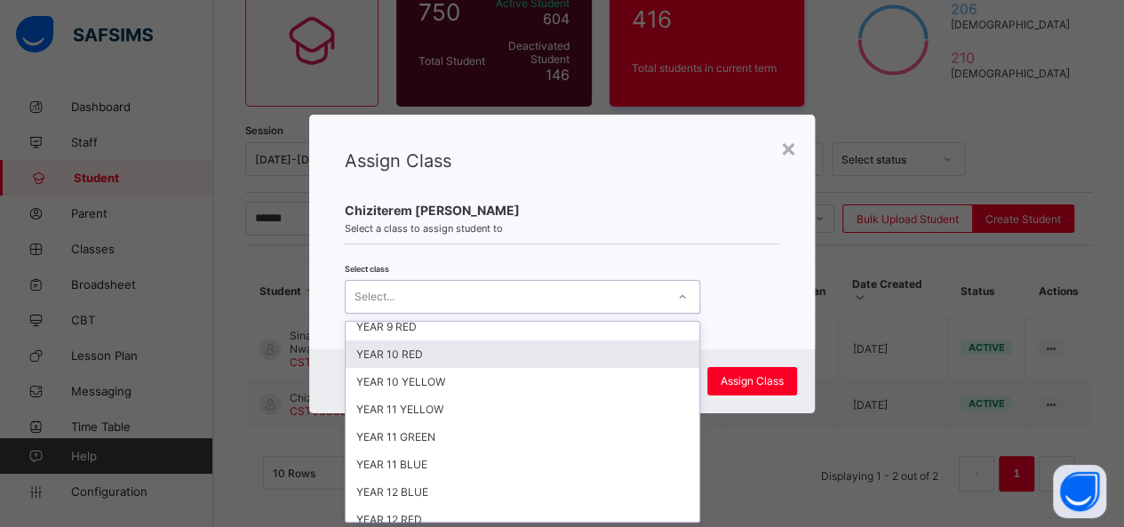
click at [498, 345] on div "YEAR 10 RED" at bounding box center [523, 354] width 354 height 28
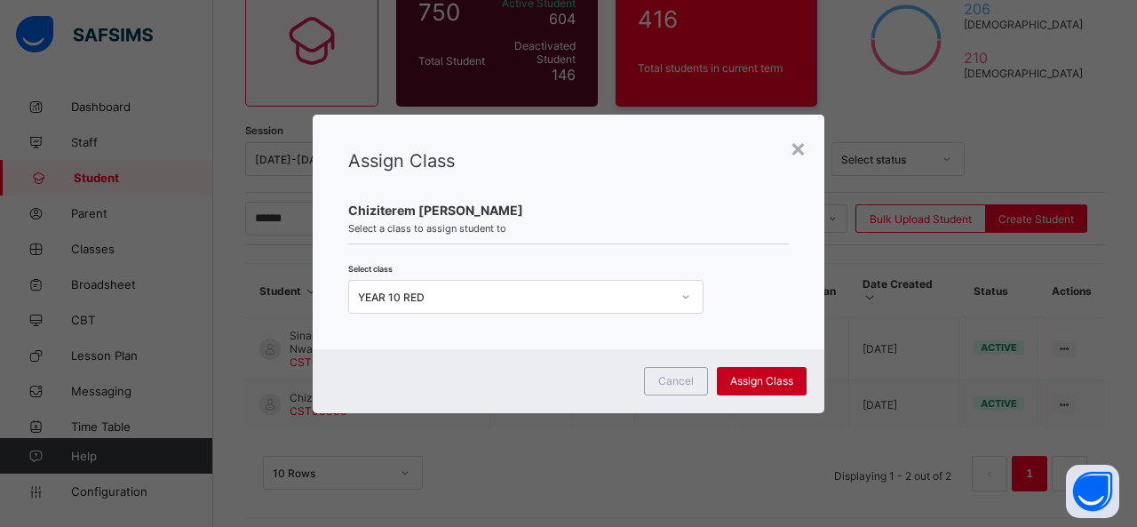
click at [759, 383] on span "Assign Class" at bounding box center [761, 380] width 63 height 13
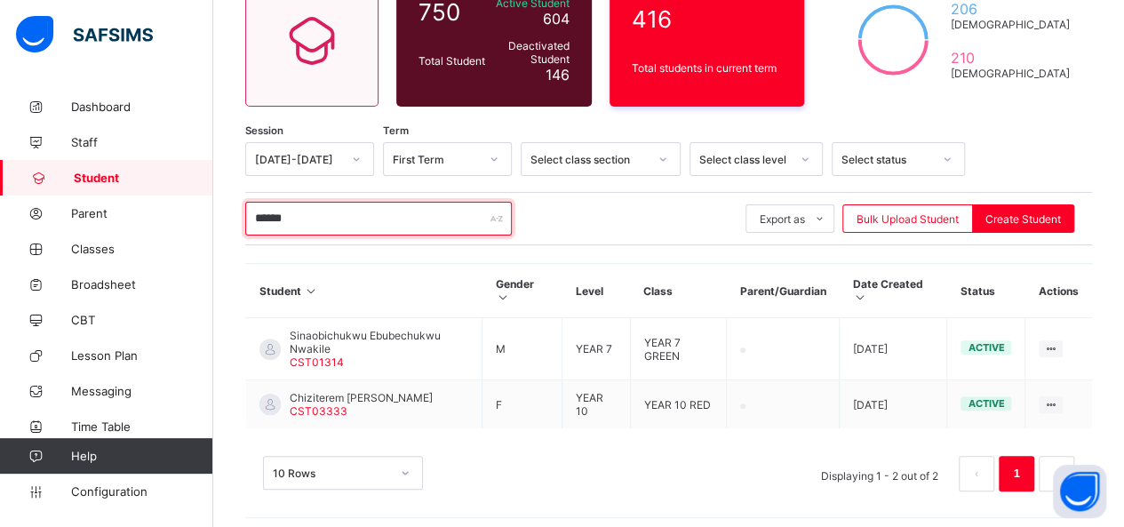
click at [326, 210] on input "******" at bounding box center [378, 219] width 267 height 34
type input "*"
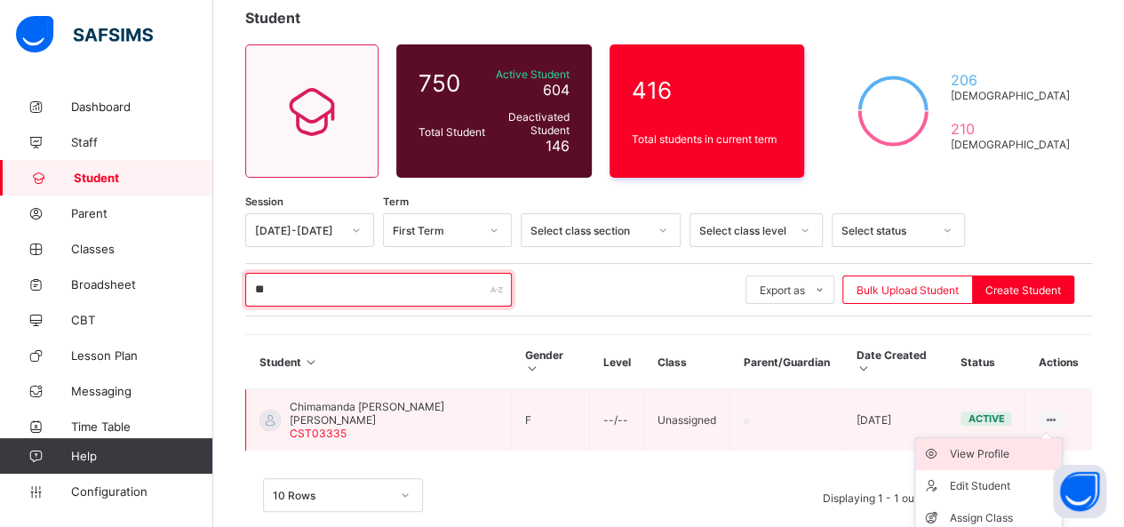
scroll to position [154, 0]
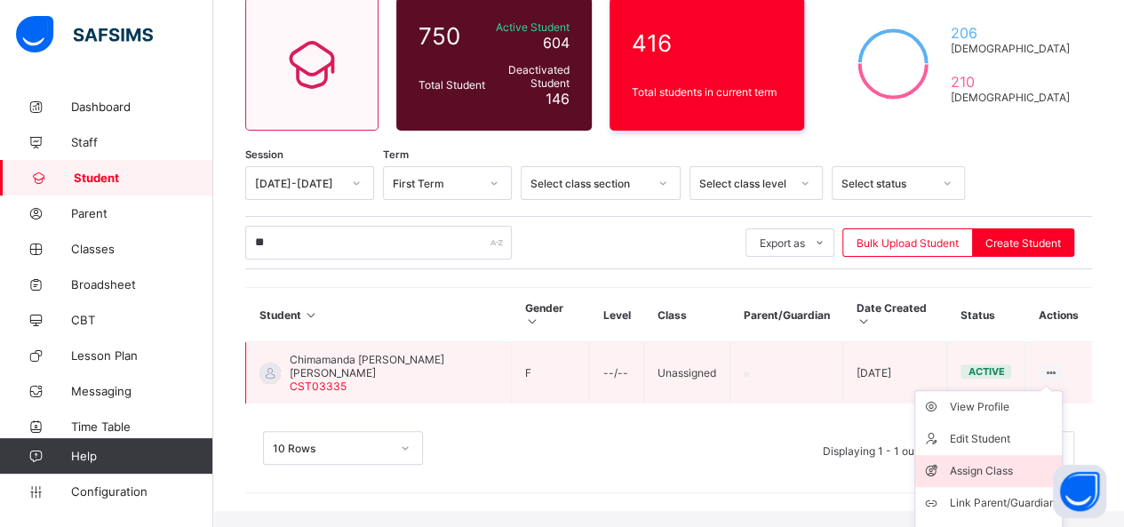
click at [1000, 462] on div "Assign Class" at bounding box center [1002, 471] width 106 height 18
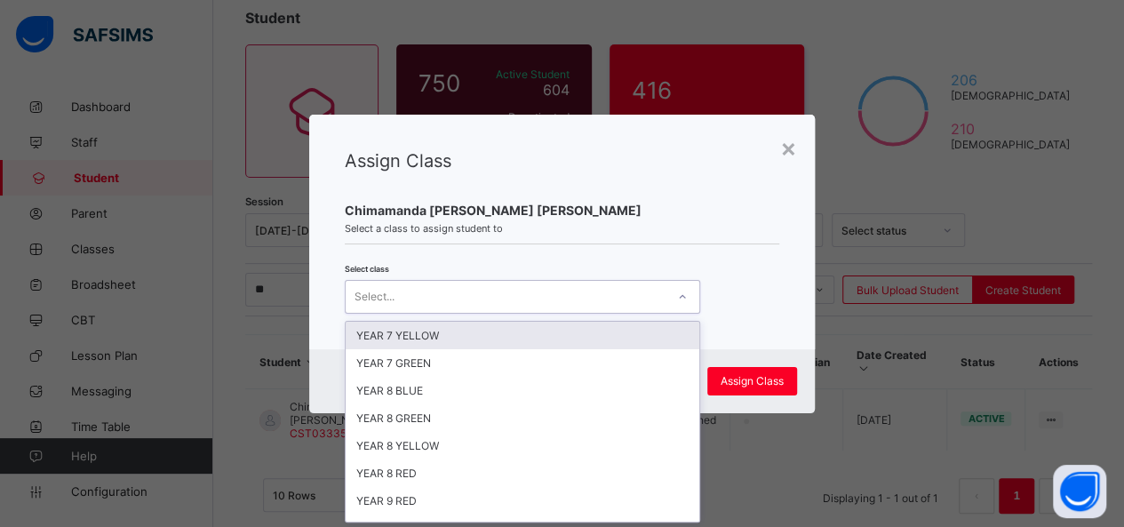
scroll to position [0, 0]
click at [679, 297] on icon at bounding box center [682, 297] width 11 height 18
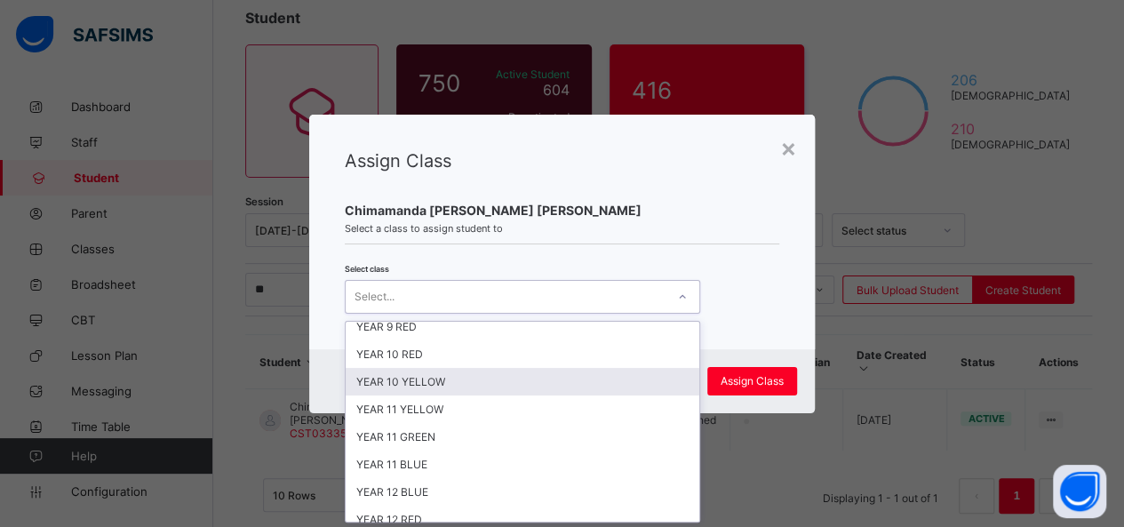
click at [463, 376] on div "YEAR 10 YELLOW" at bounding box center [523, 382] width 354 height 28
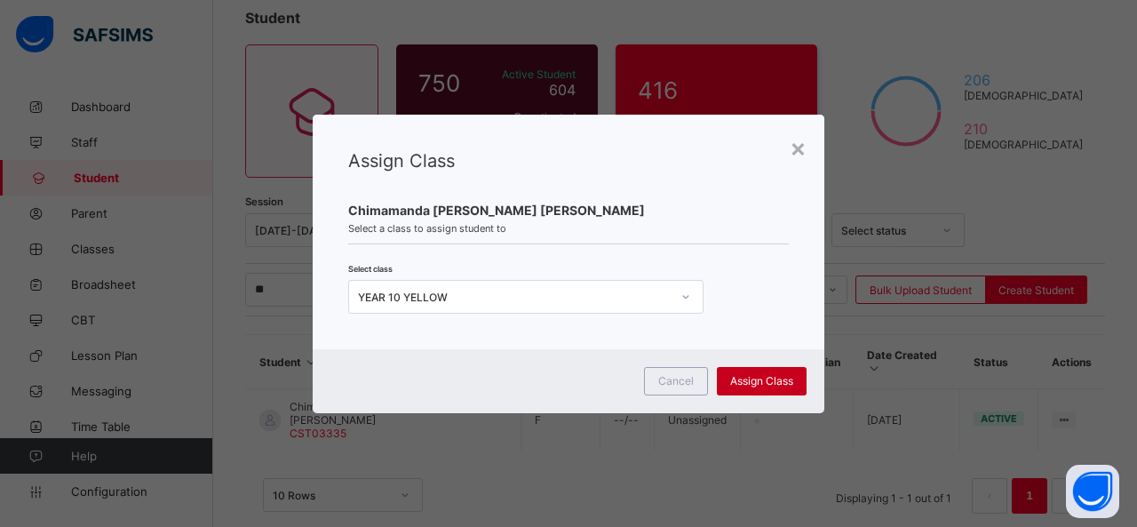
click at [759, 379] on span "Assign Class" at bounding box center [761, 380] width 63 height 13
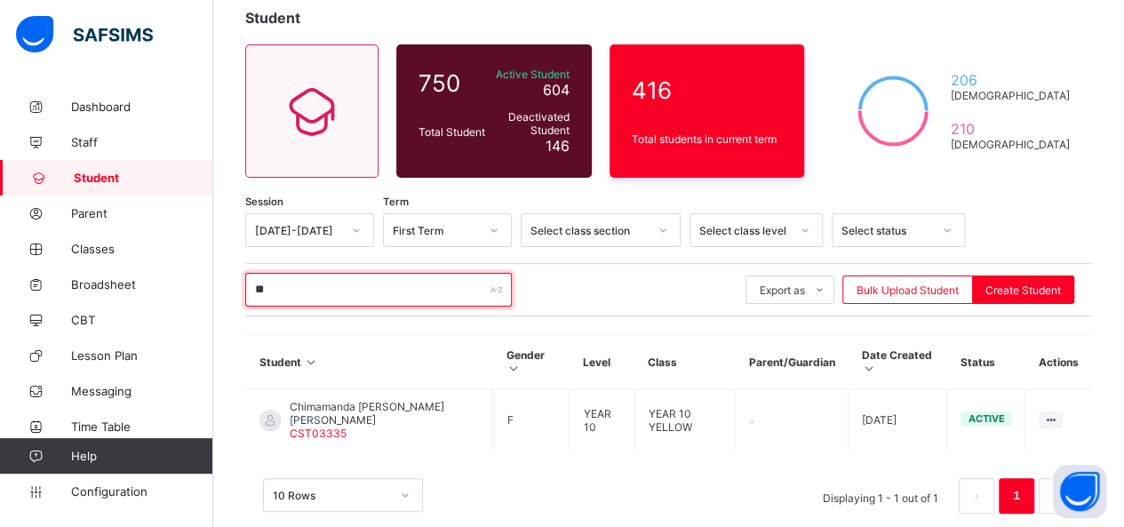
click at [384, 301] on input "**" at bounding box center [378, 290] width 267 height 34
type input "*"
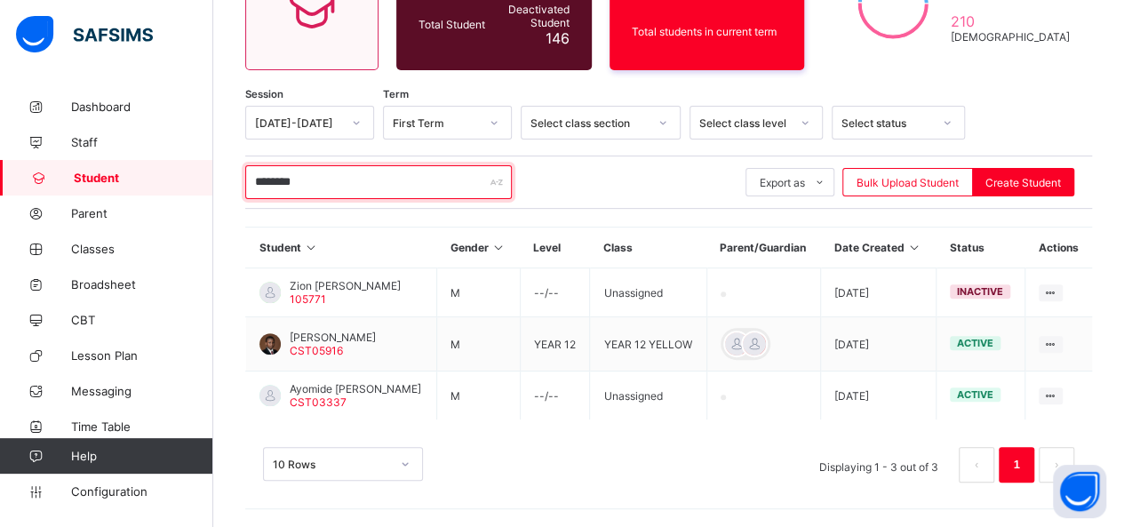
scroll to position [226, 0]
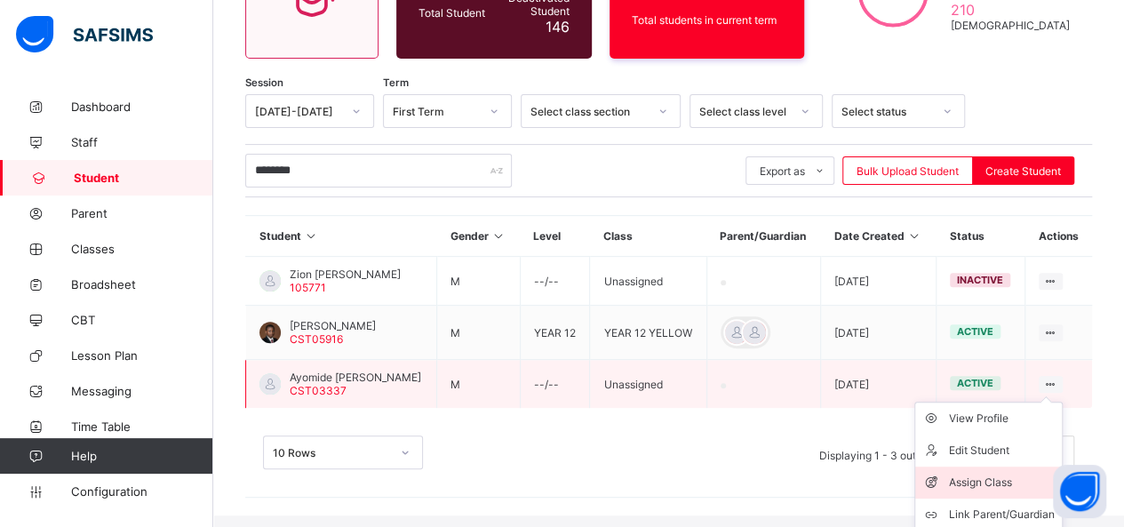
click at [1002, 489] on div "Assign Class" at bounding box center [1002, 483] width 106 height 18
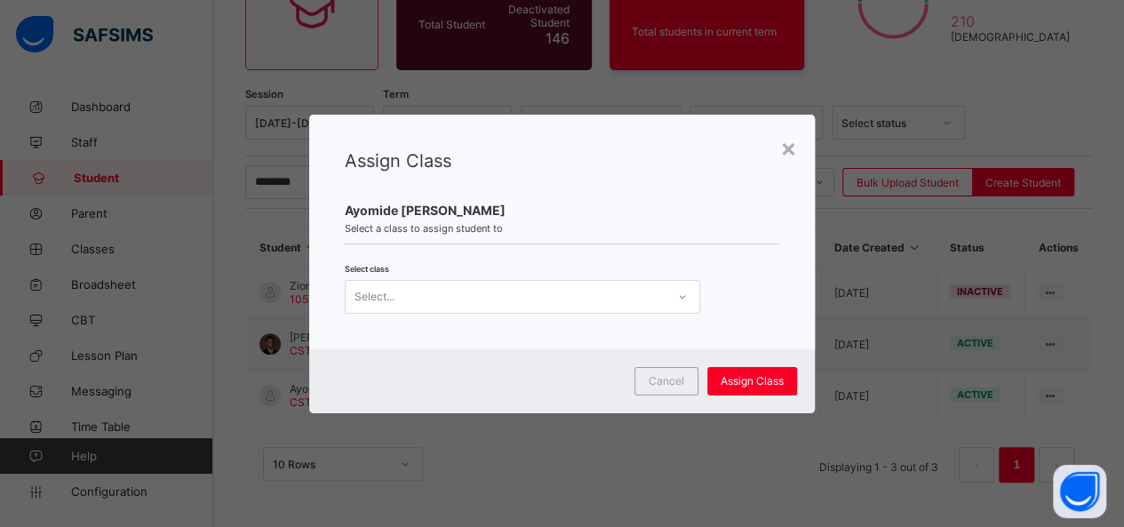
scroll to position [0, 0]
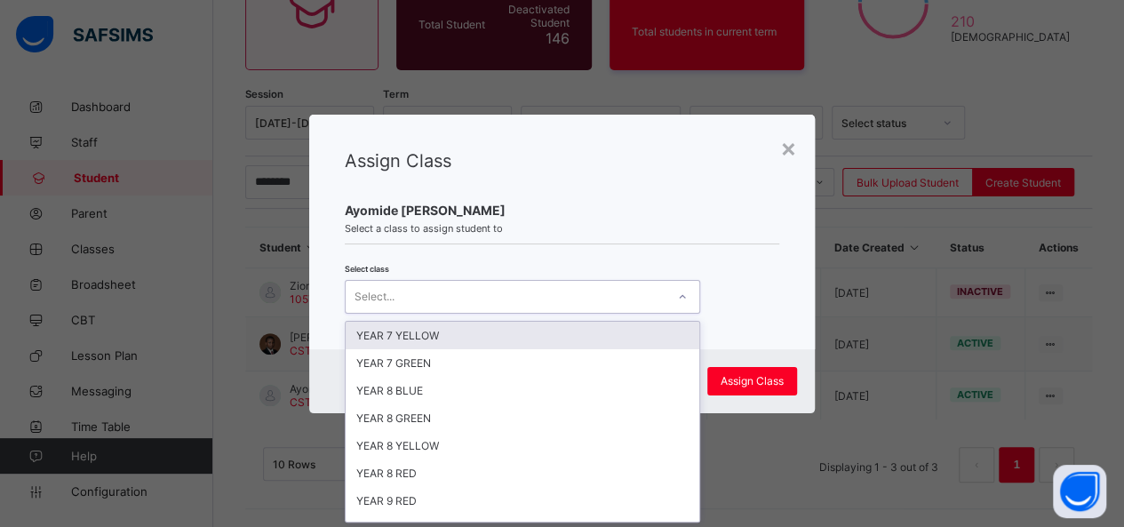
click at [679, 292] on icon at bounding box center [682, 297] width 11 height 18
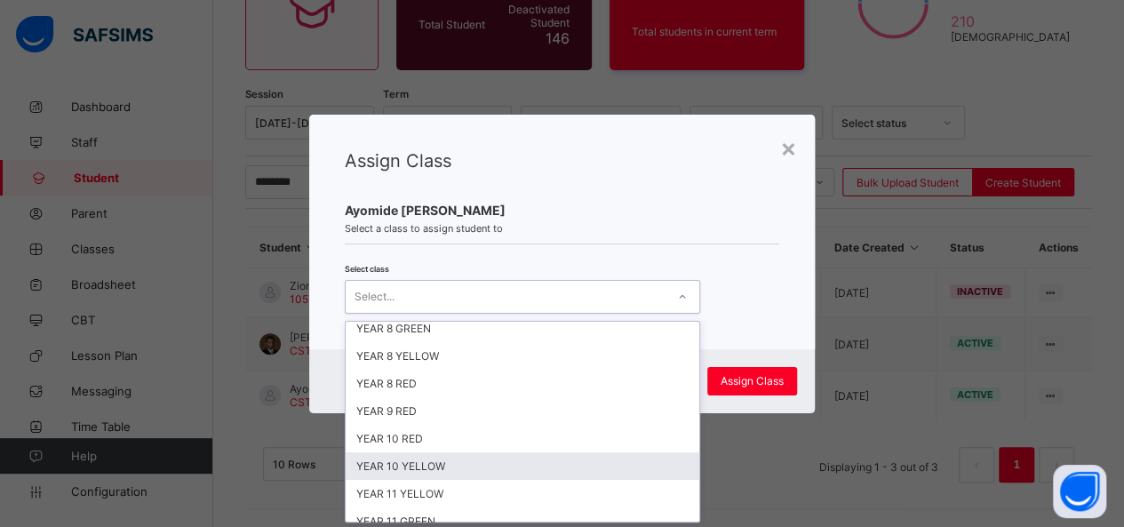
click at [457, 452] on div "YEAR 10 YELLOW" at bounding box center [523, 466] width 354 height 28
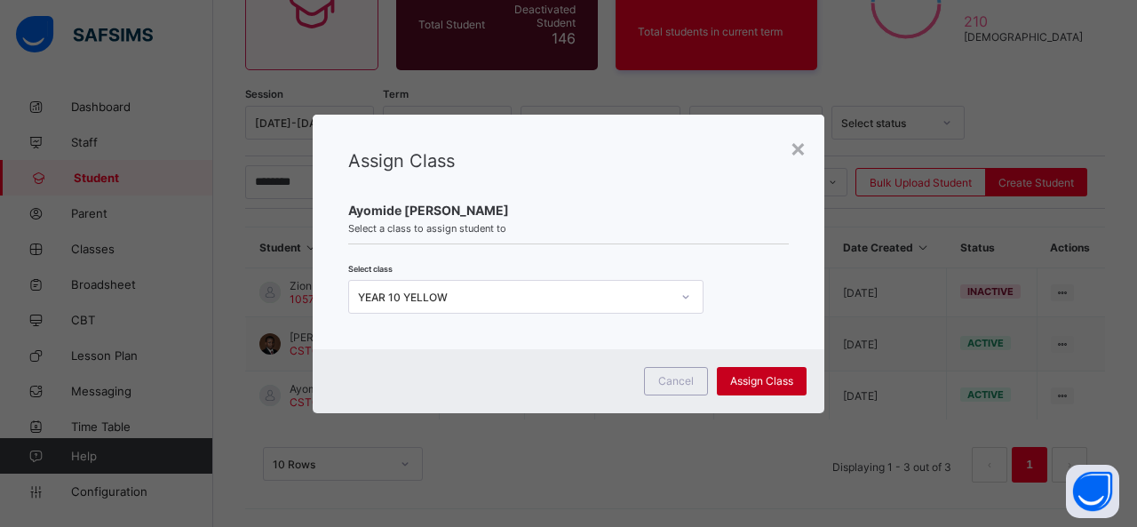
click at [771, 381] on span "Assign Class" at bounding box center [761, 380] width 63 height 13
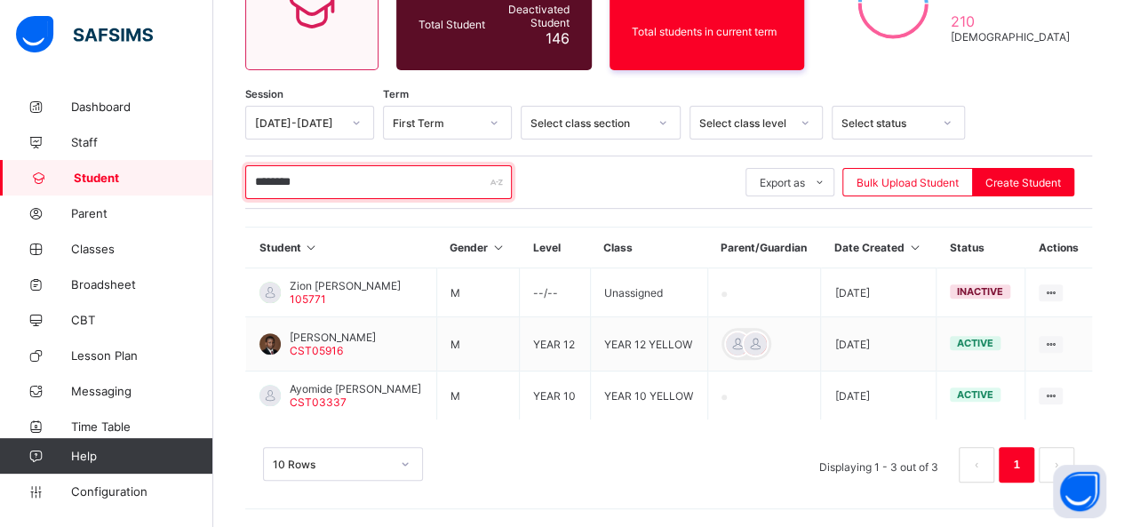
click at [374, 165] on input "********" at bounding box center [378, 182] width 267 height 34
type input "*"
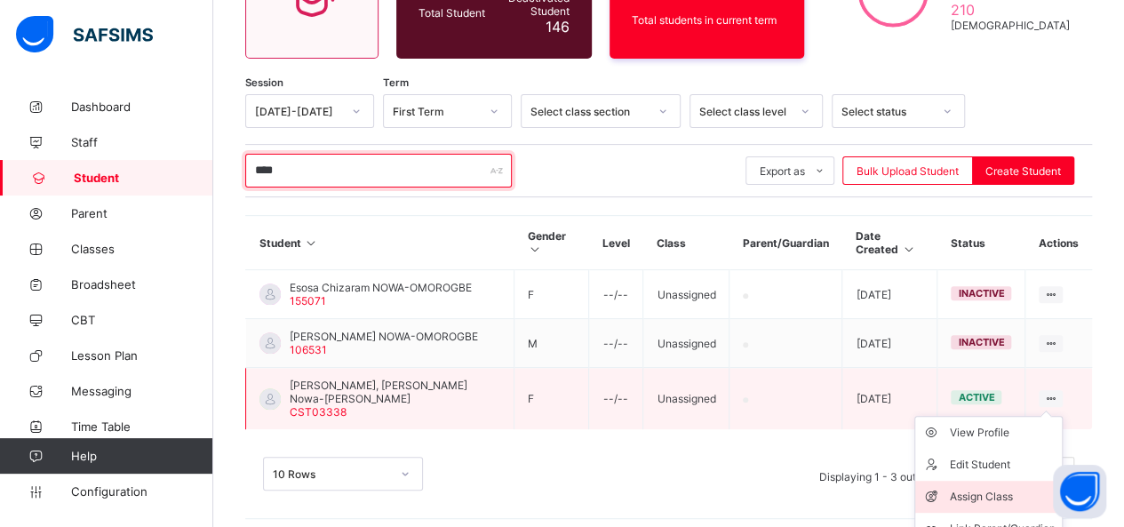
type input "****"
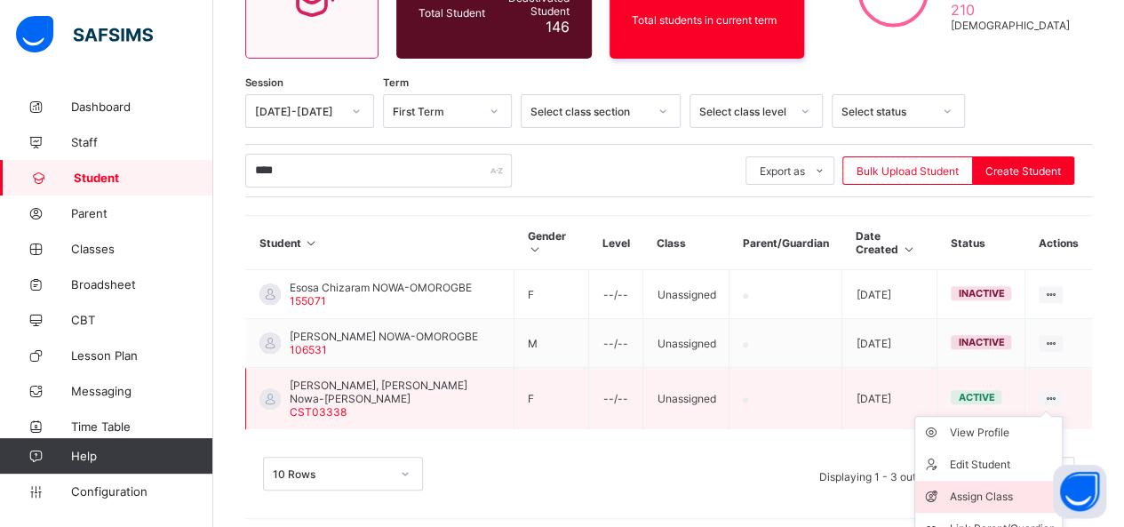
click at [994, 494] on div "Assign Class" at bounding box center [1002, 497] width 106 height 18
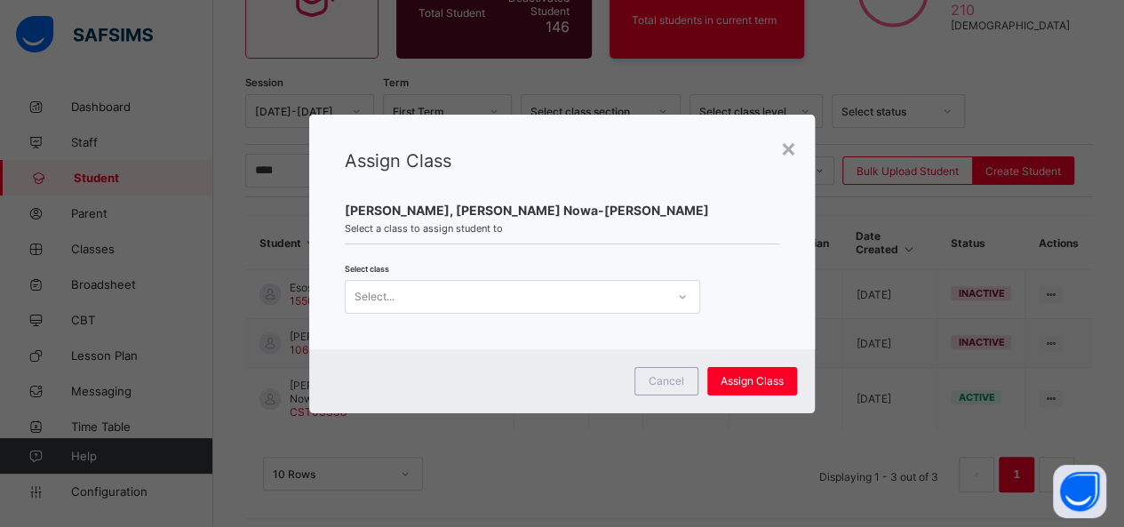
scroll to position [0, 0]
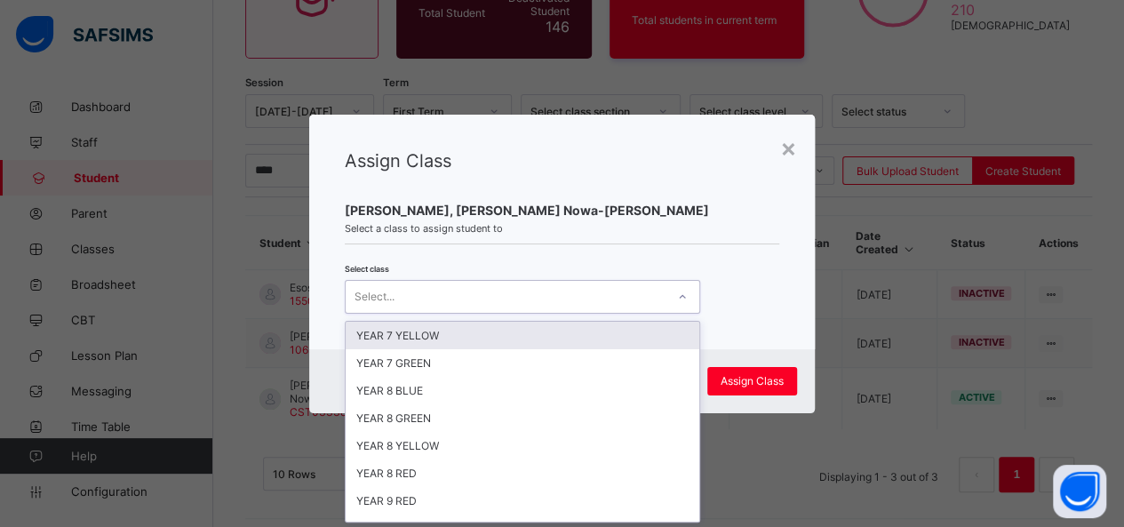
click at [678, 291] on icon at bounding box center [682, 297] width 11 height 18
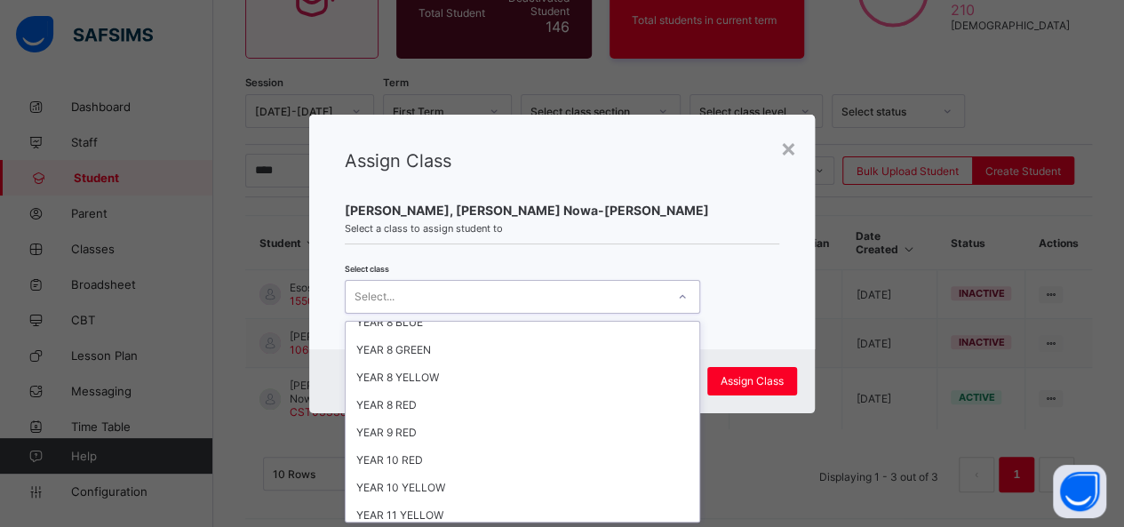
scroll to position [58, 0]
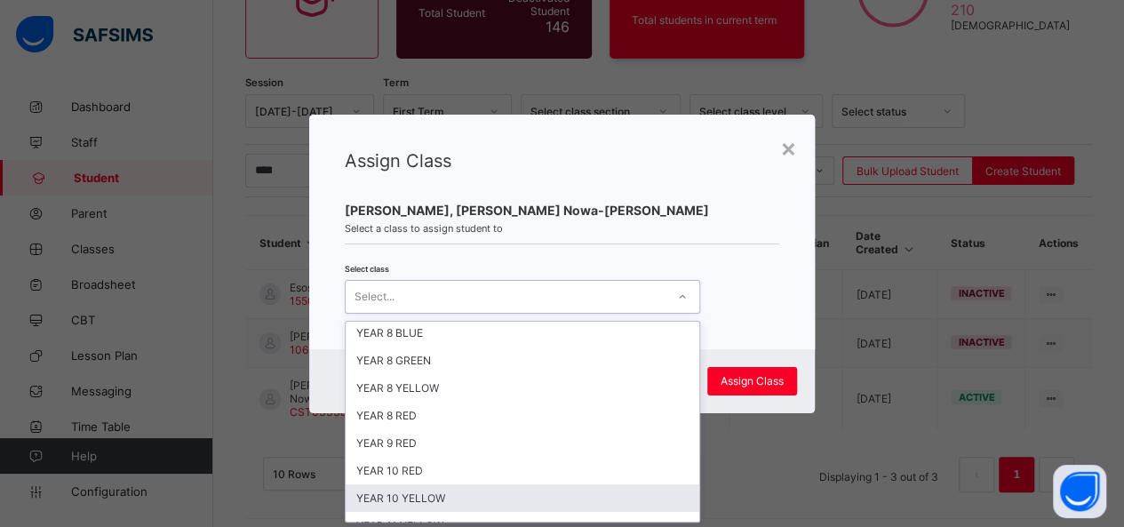
click at [517, 484] on div "YEAR 10 YELLOW" at bounding box center [523, 498] width 354 height 28
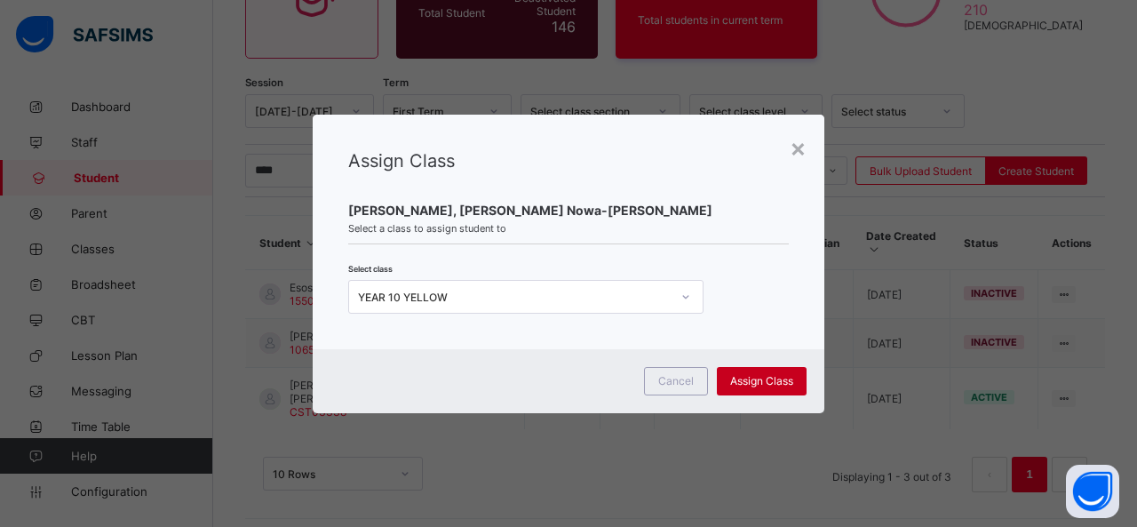
click at [774, 378] on span "Assign Class" at bounding box center [761, 380] width 63 height 13
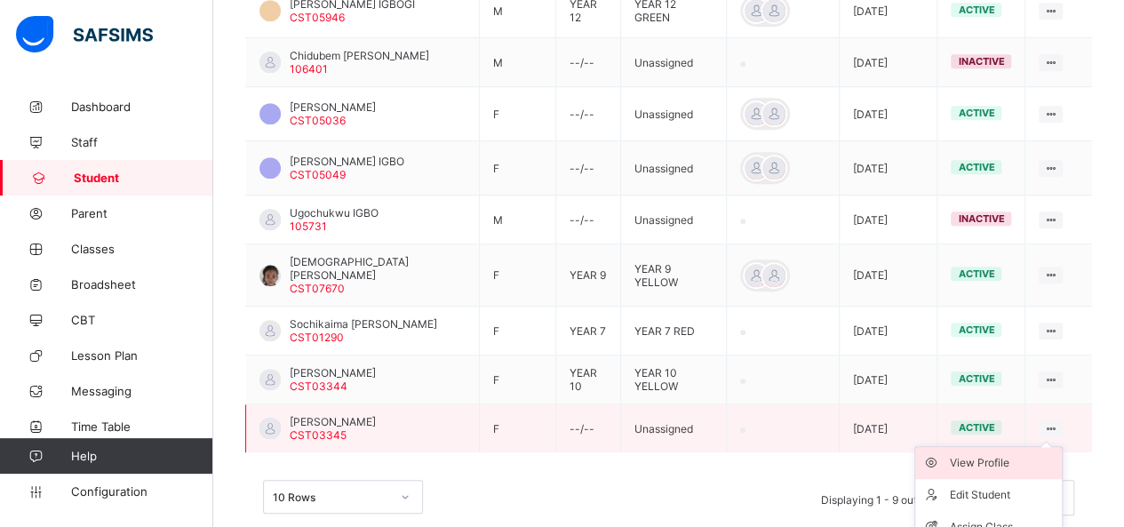
scroll to position [559, 0]
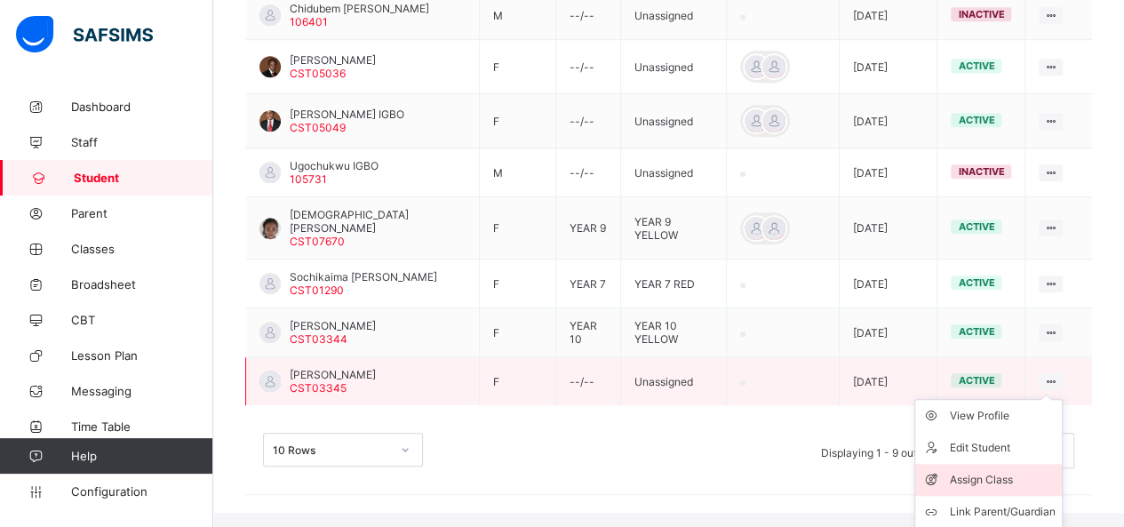
click at [1020, 471] on div "Assign Class" at bounding box center [1002, 480] width 106 height 18
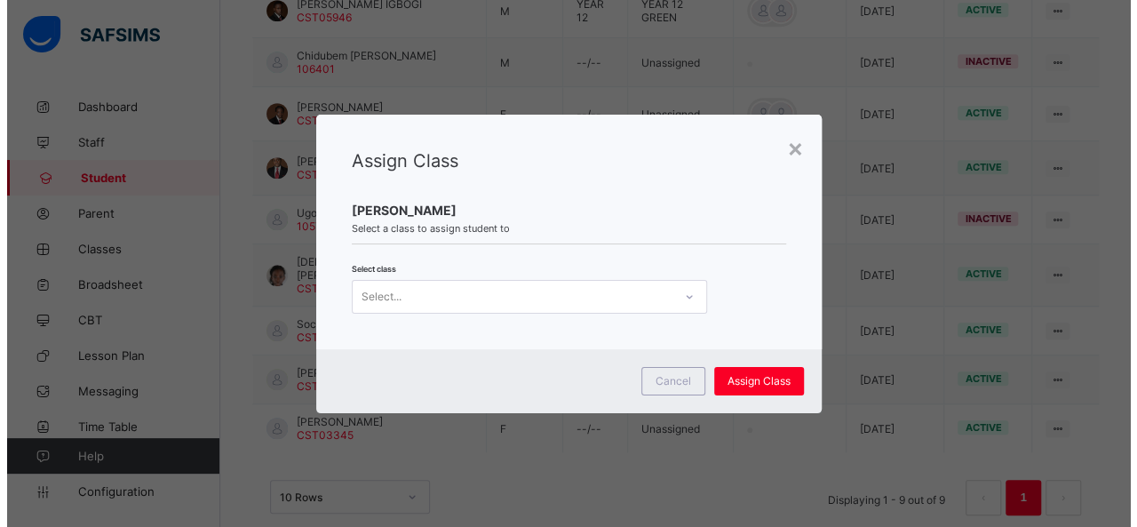
scroll to position [0, 0]
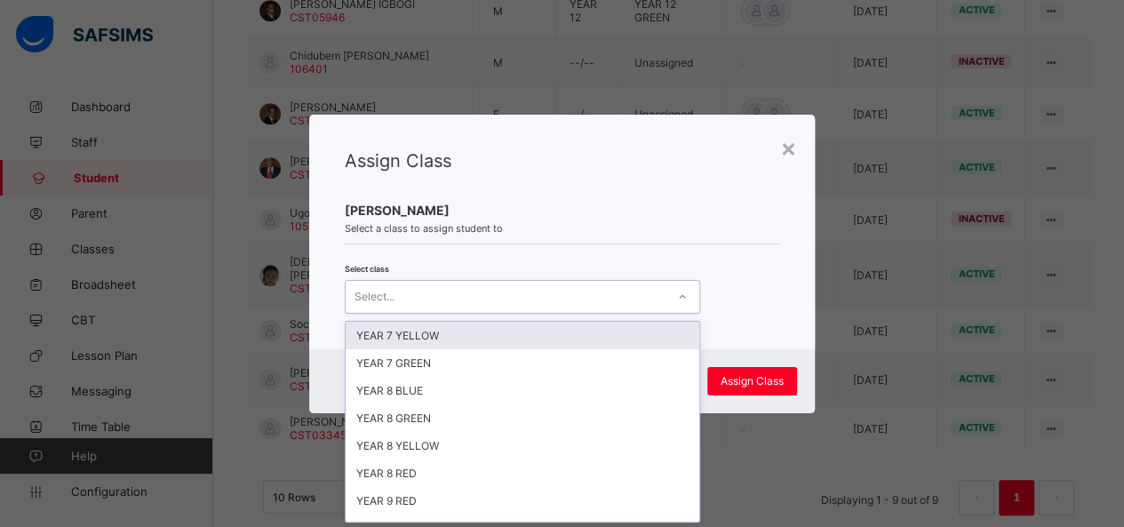
click at [677, 291] on icon at bounding box center [682, 297] width 11 height 18
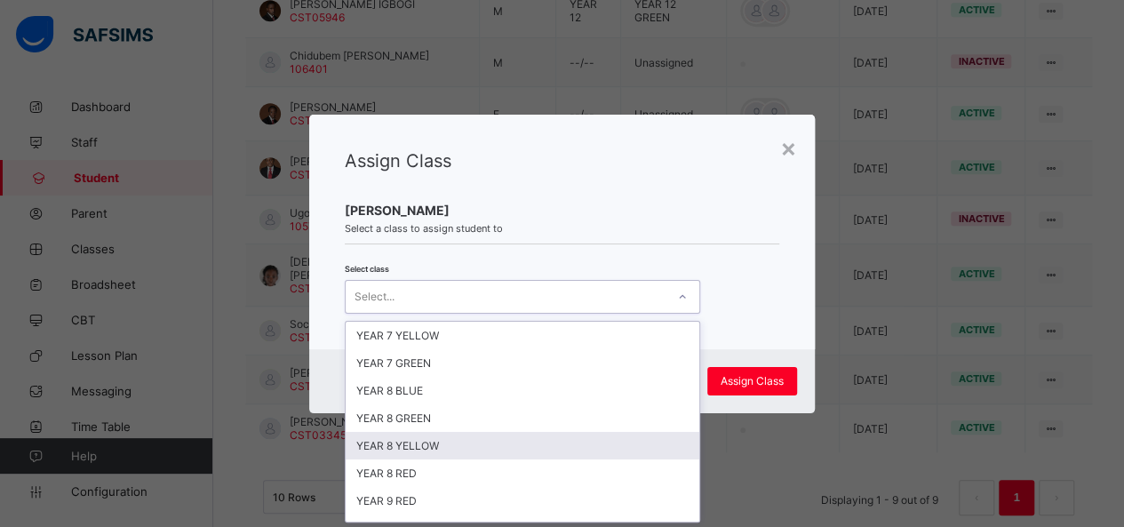
click at [631, 432] on div "YEAR 8 YELLOW" at bounding box center [523, 446] width 354 height 28
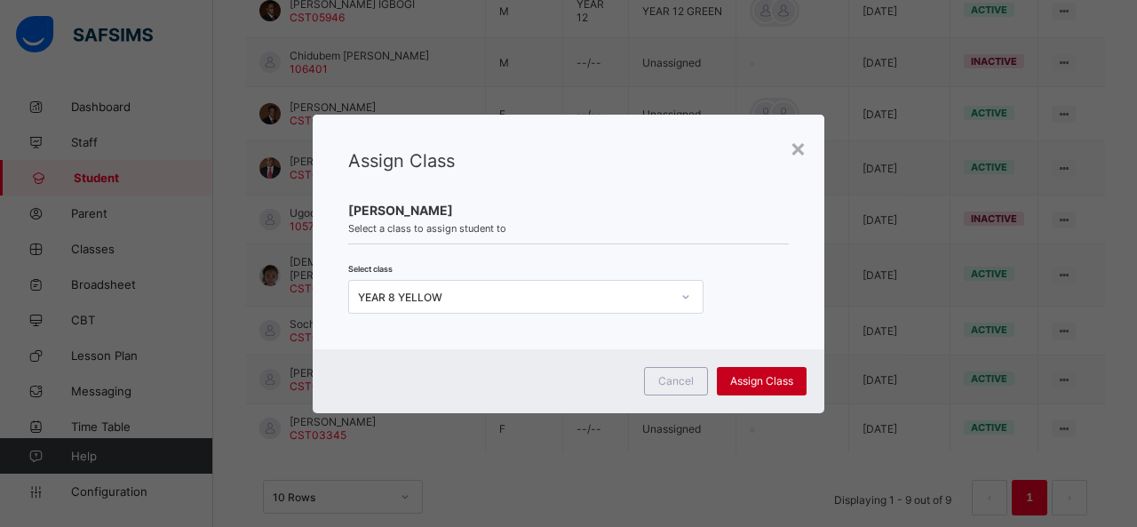
click at [753, 379] on span "Assign Class" at bounding box center [761, 380] width 63 height 13
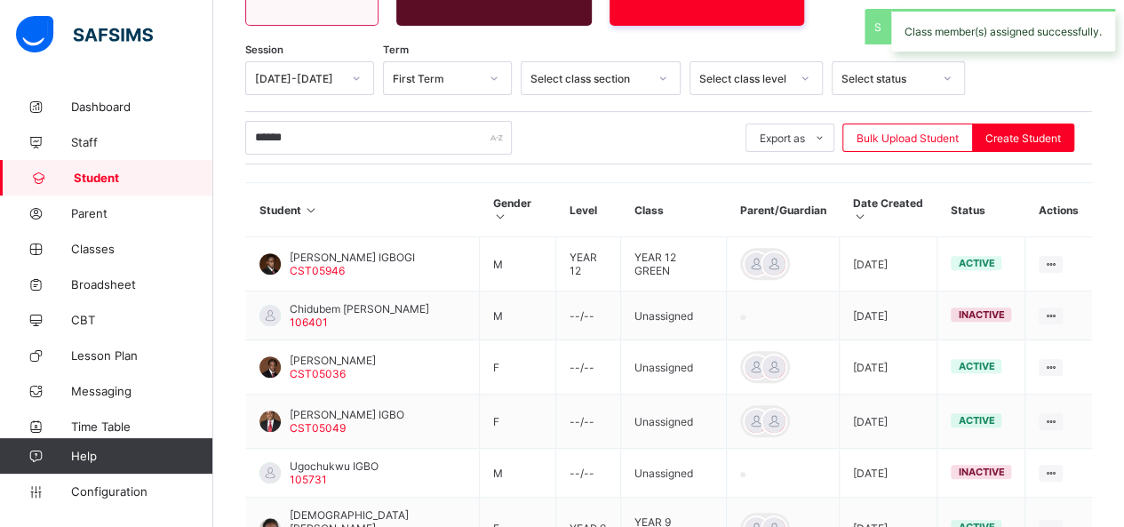
scroll to position [512, 0]
